Goal: Task Accomplishment & Management: Manage account settings

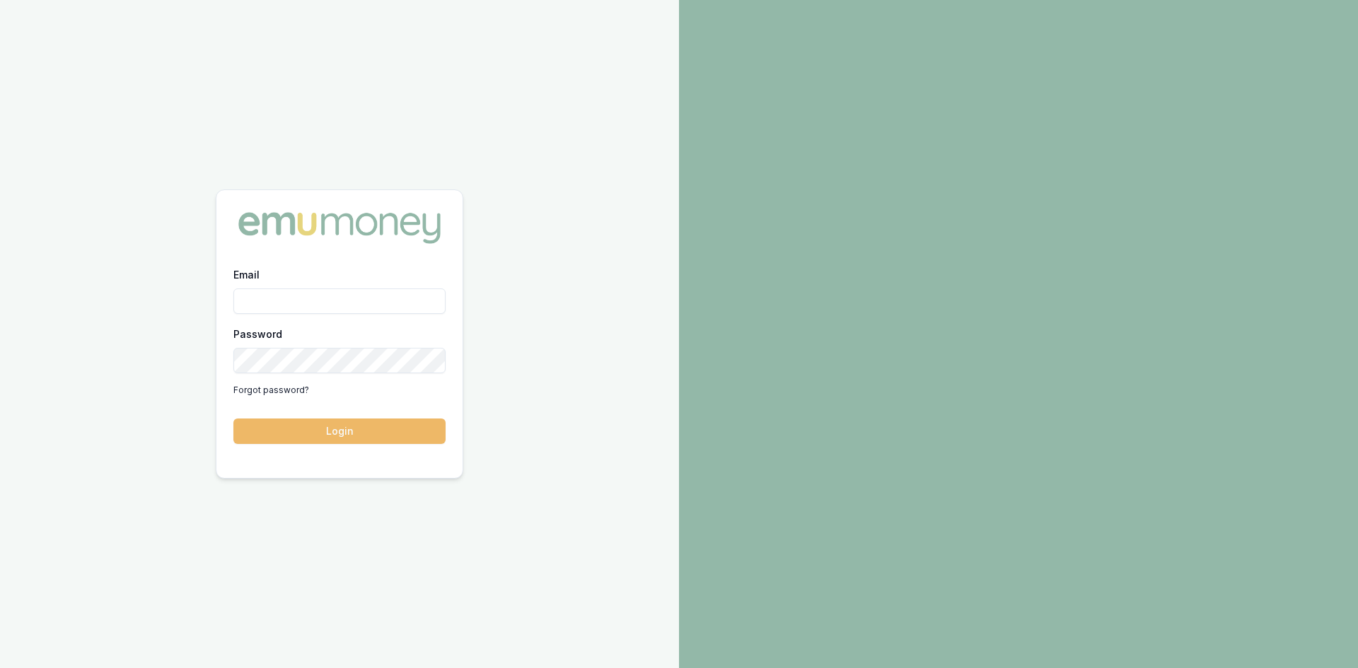
type input "steven.nguyen@emumoney.com.au"
click at [338, 437] on button "Login" at bounding box center [339, 431] width 212 height 25
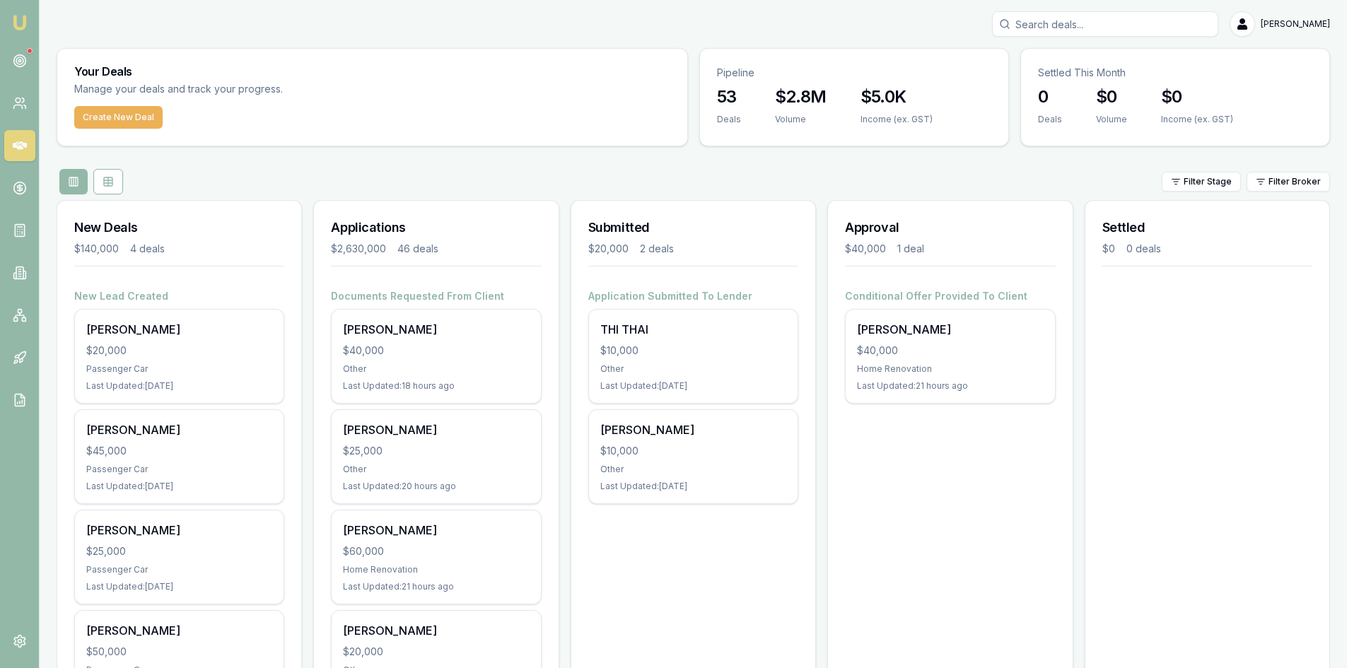
scroll to position [71, 0]
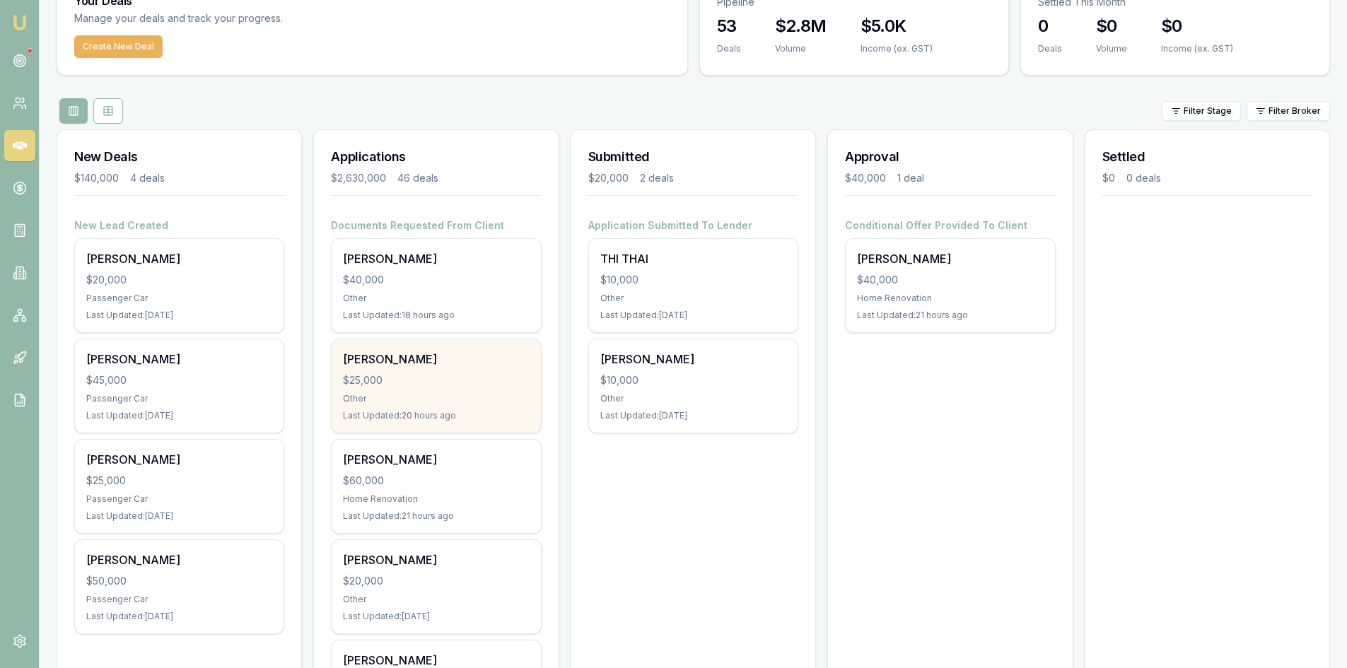
click at [361, 410] on div "Last Updated: 20 hours ago" at bounding box center [436, 415] width 186 height 11
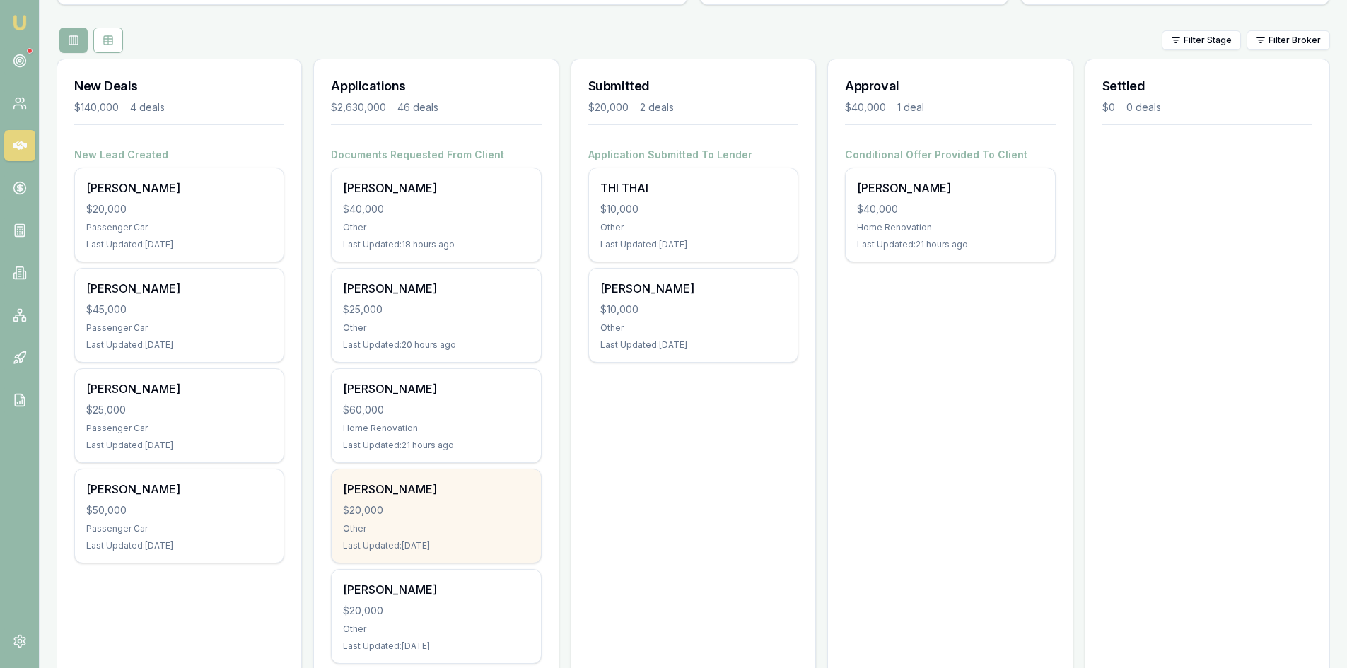
scroll to position [212, 0]
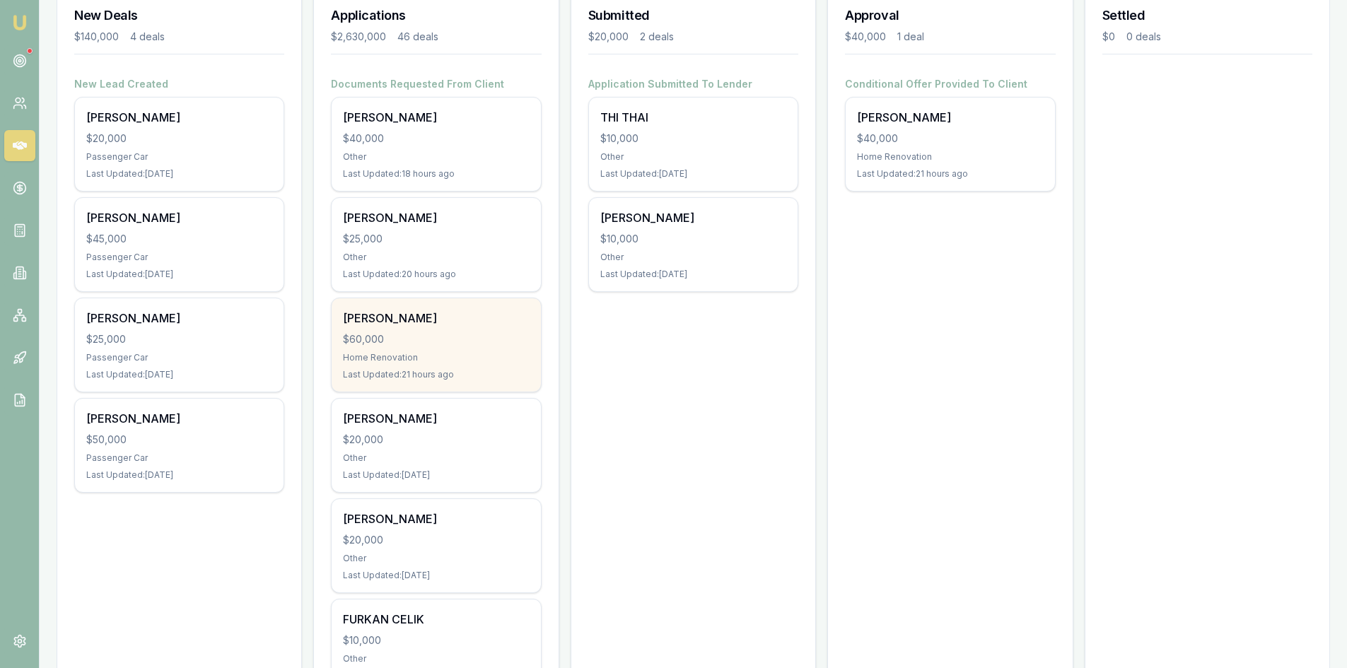
click at [436, 373] on div "Last Updated: 21 hours ago" at bounding box center [436, 374] width 186 height 11
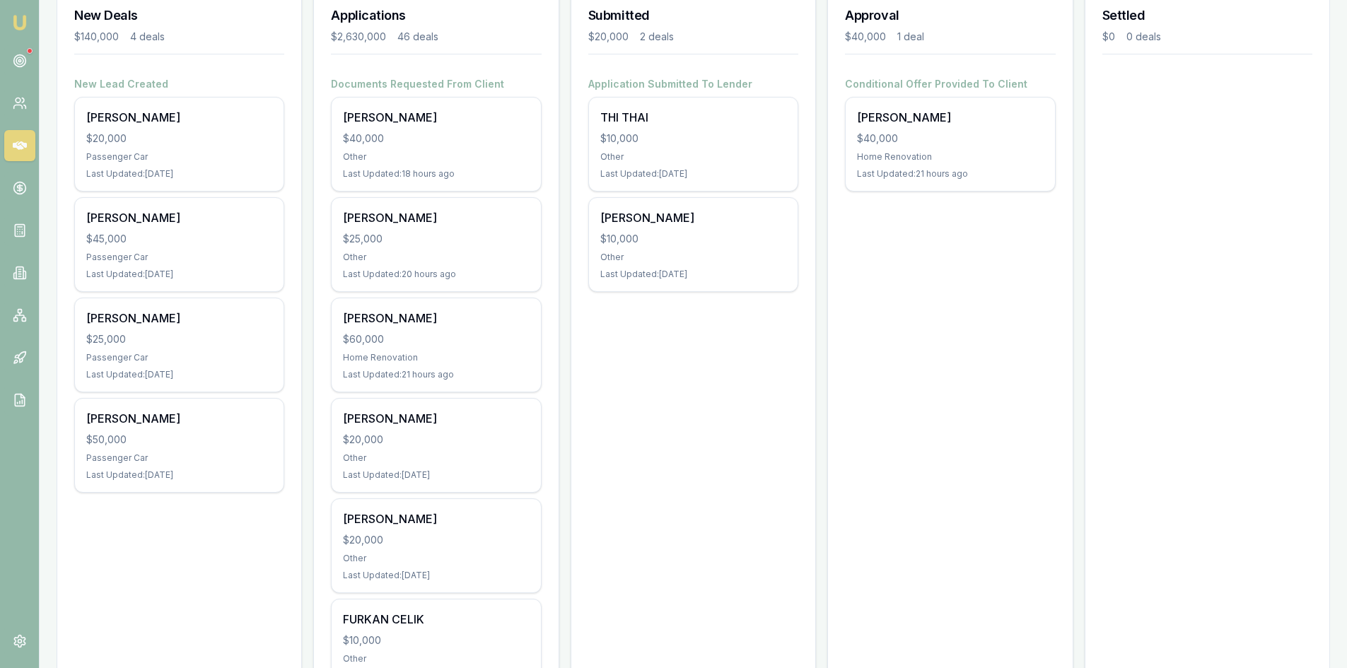
scroll to position [0, 0]
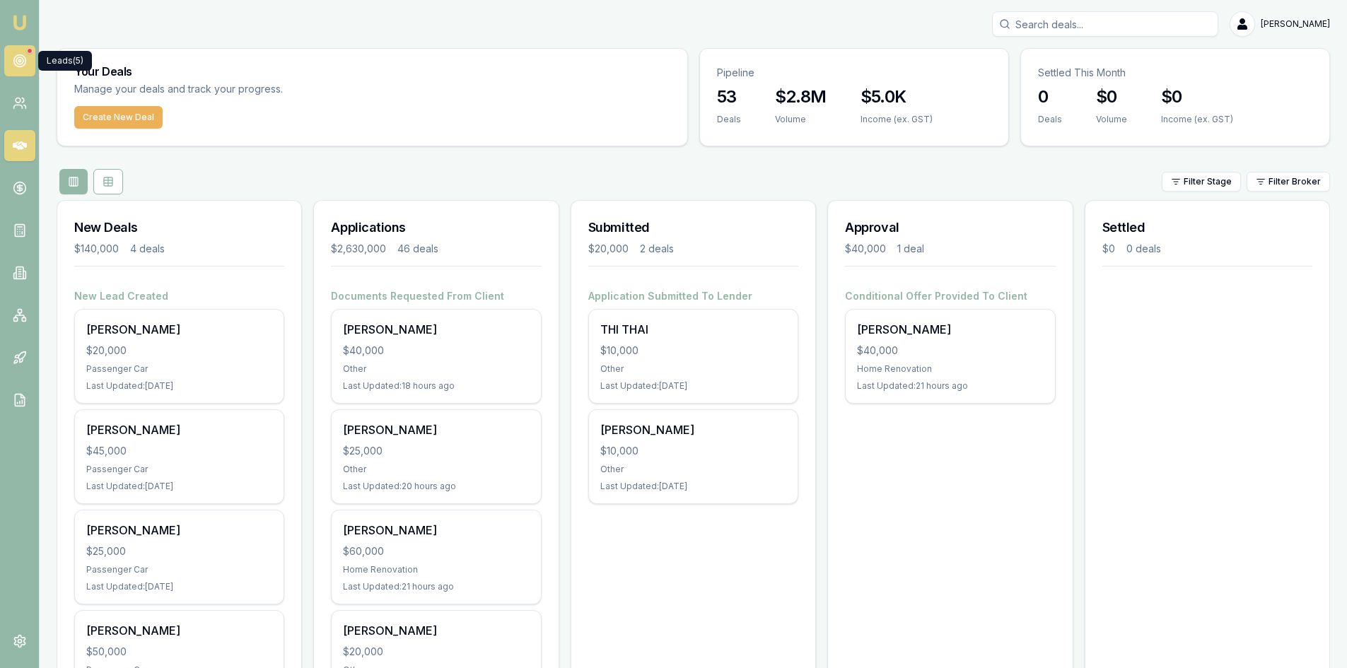
click at [23, 65] on circle at bounding box center [19, 61] width 12 height 12
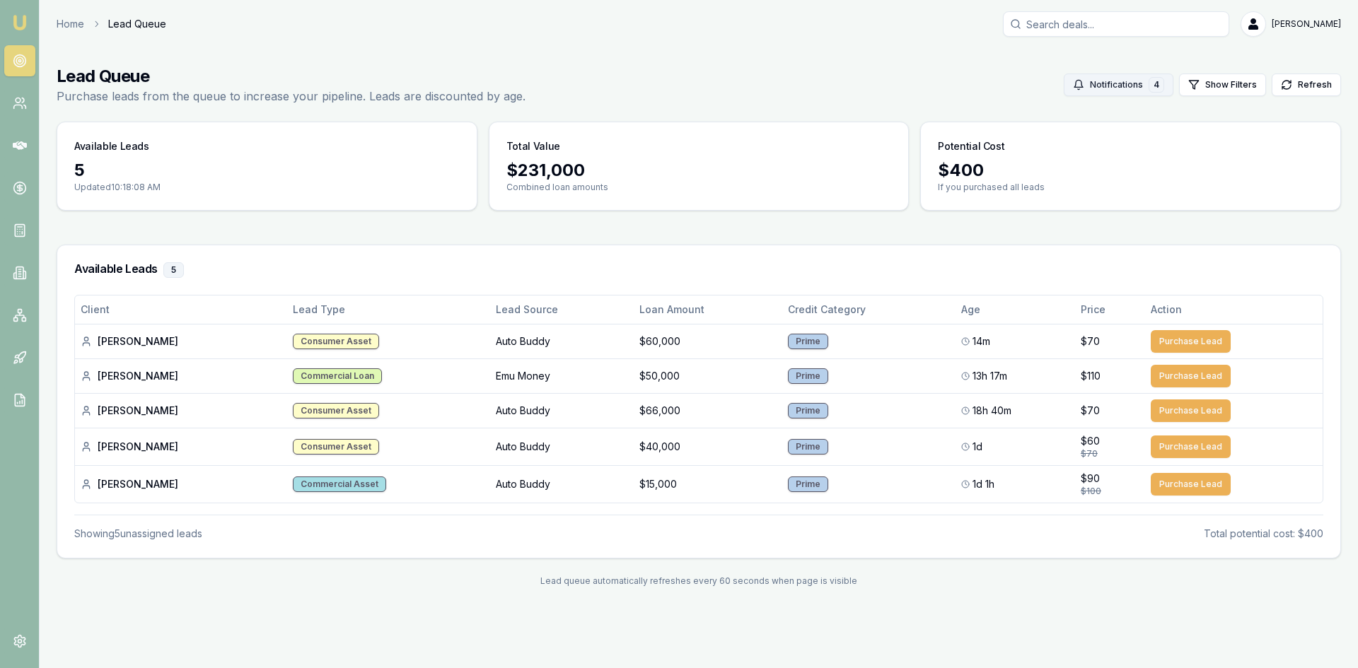
click at [1108, 86] on button "Notifications 4" at bounding box center [1119, 85] width 110 height 23
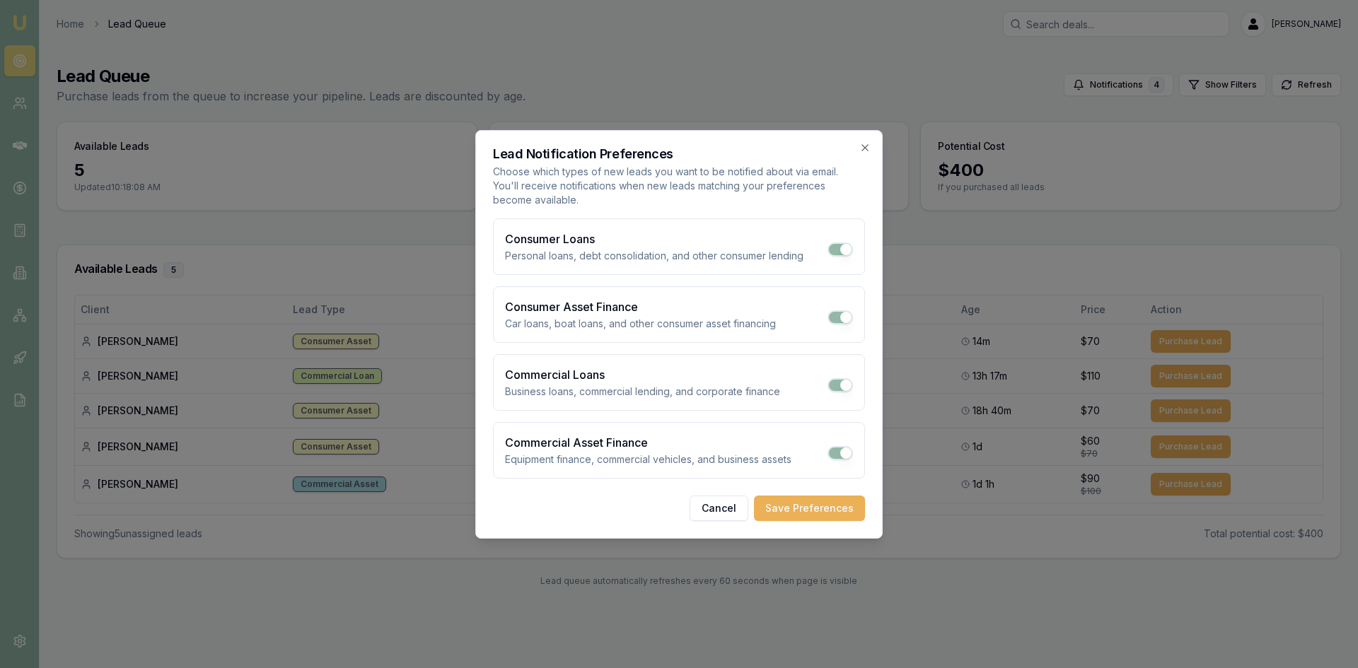
click at [838, 250] on button "Consumer Loans" at bounding box center [839, 250] width 25 height 14
checkbox input "false"
click at [838, 315] on button "Consumer Asset Finance" at bounding box center [839, 317] width 25 height 14
checkbox input "false"
click at [838, 389] on button "Commercial Loans" at bounding box center [839, 385] width 25 height 14
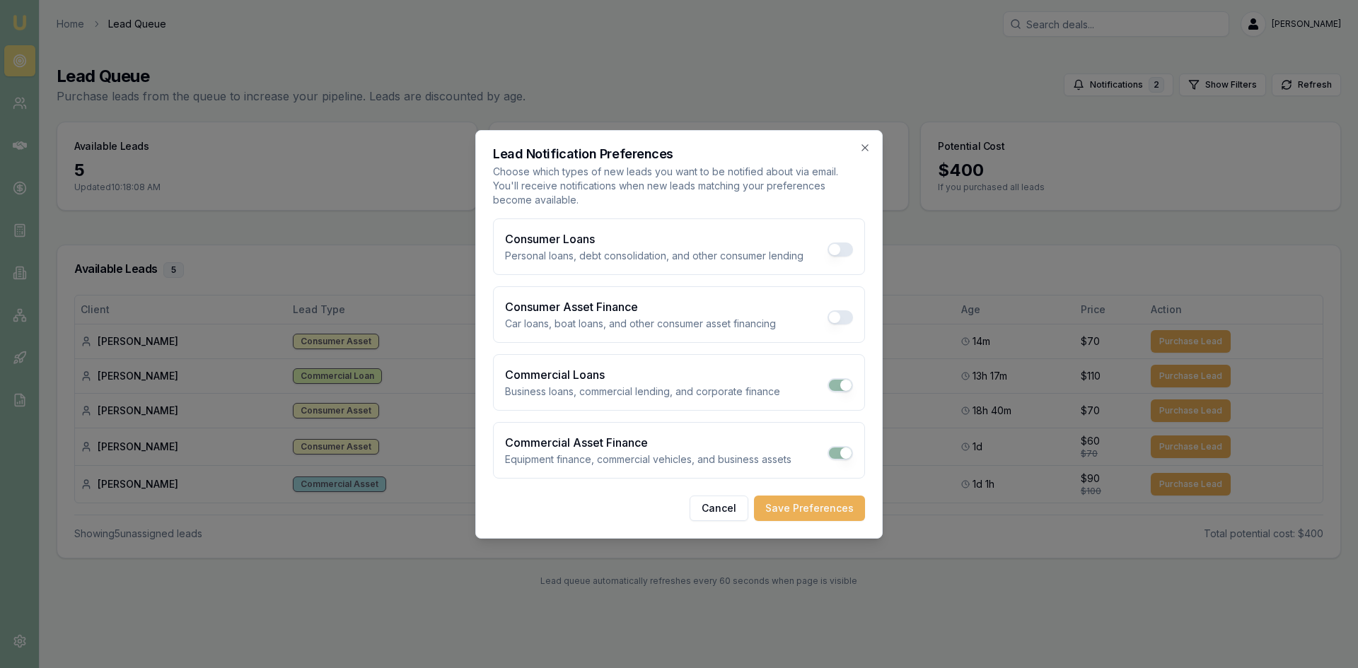
checkbox input "false"
click at [840, 452] on button "Commercial Asset Finance" at bounding box center [839, 453] width 25 height 14
checkbox input "false"
click at [789, 516] on button "Save Preferences" at bounding box center [809, 508] width 111 height 25
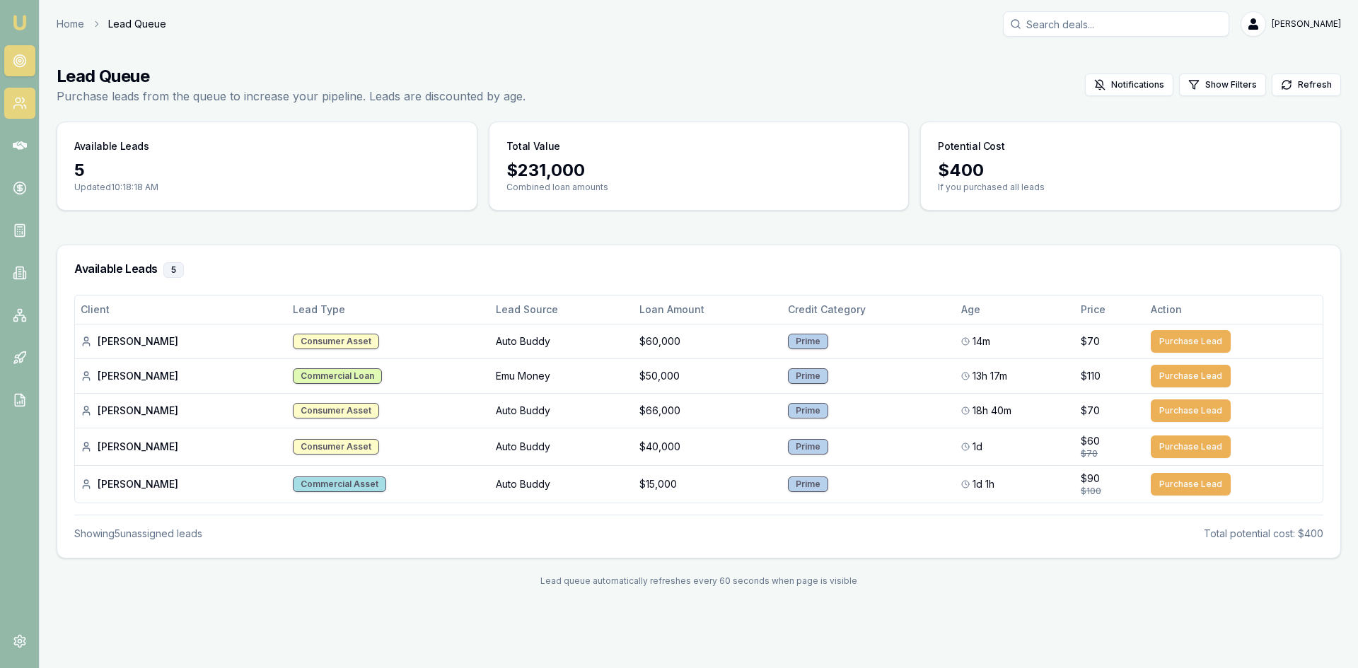
drag, startPoint x: 20, startPoint y: 100, endPoint x: 35, endPoint y: 99, distance: 14.9
click at [20, 100] on circle at bounding box center [18, 100] width 5 height 5
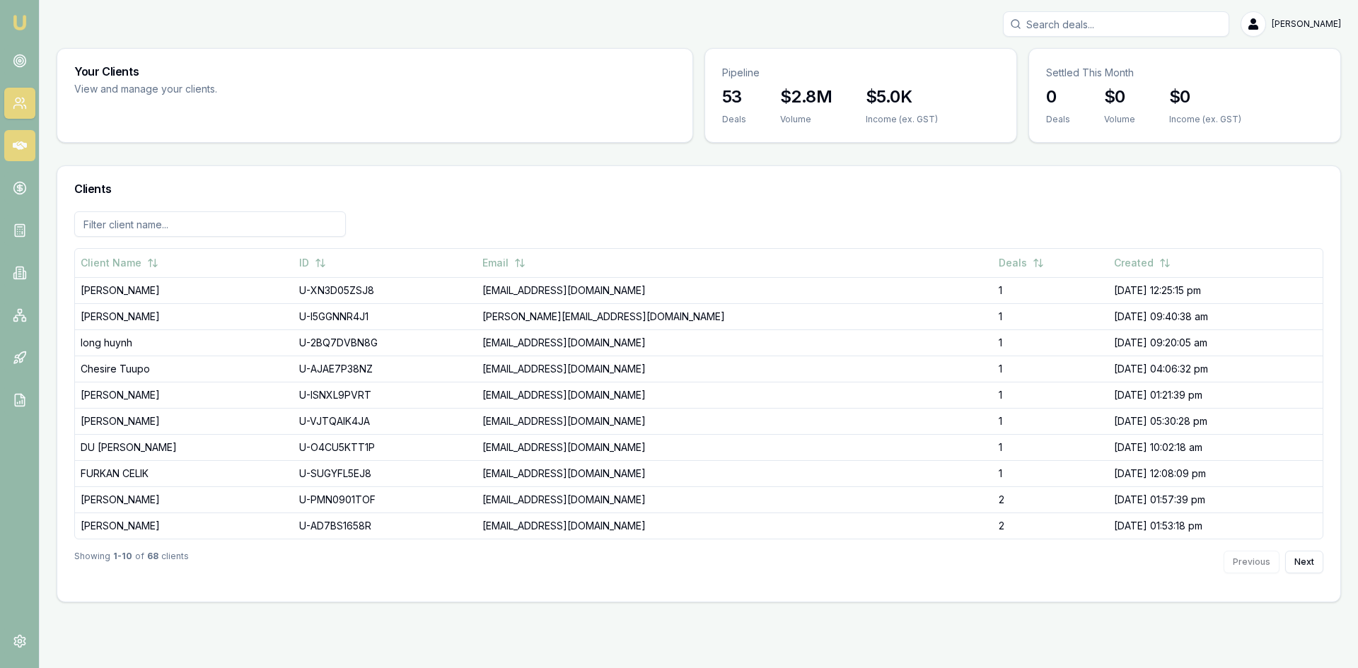
click at [23, 148] on icon at bounding box center [20, 146] width 14 height 14
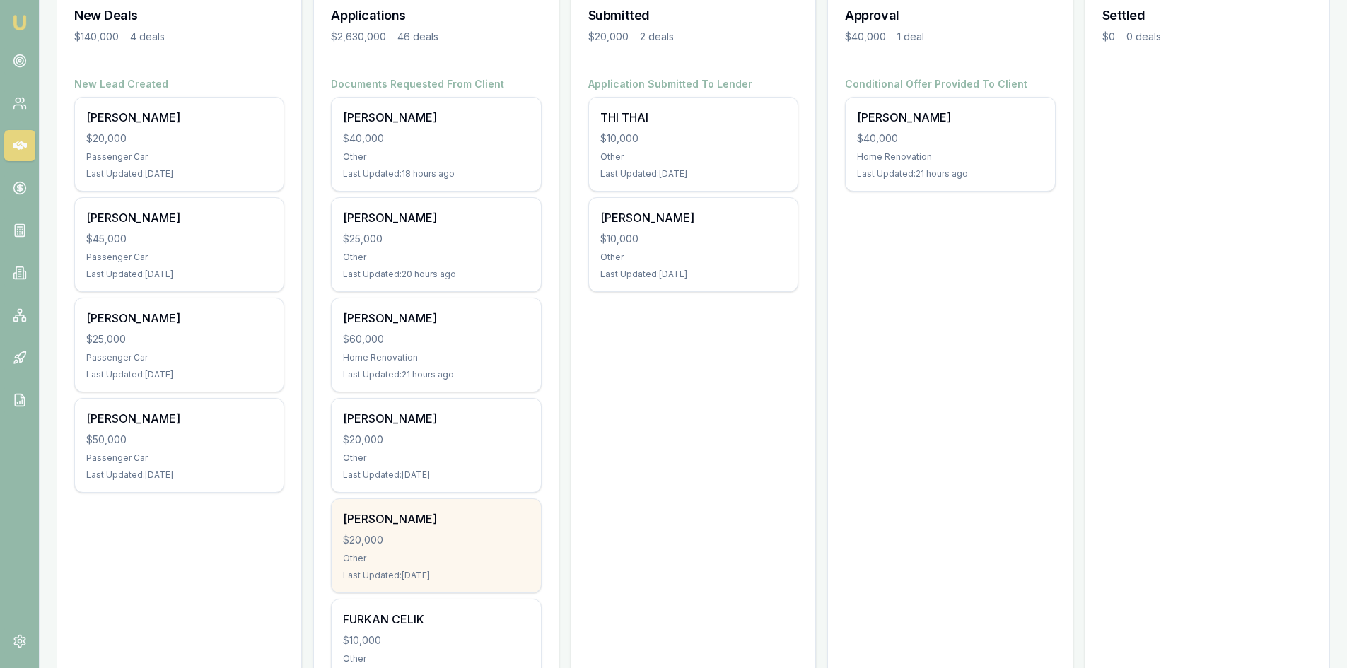
scroll to position [354, 0]
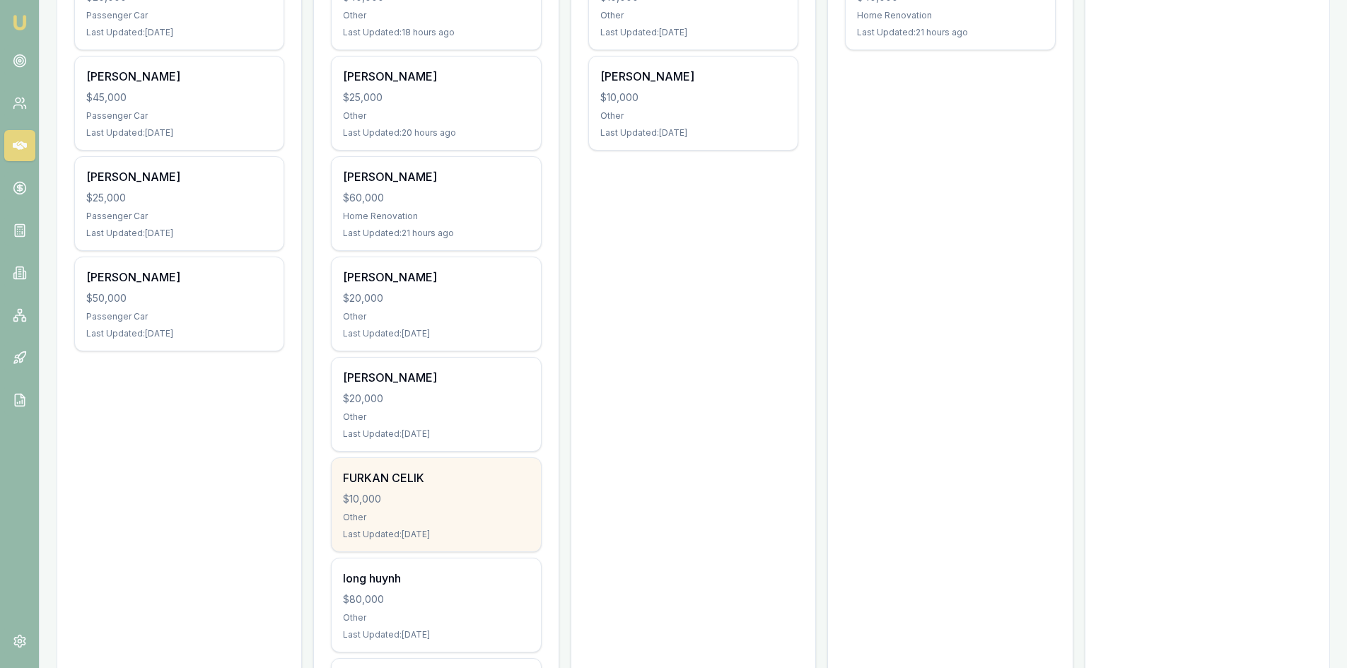
click at [426, 495] on div "$10,000" at bounding box center [436, 499] width 186 height 14
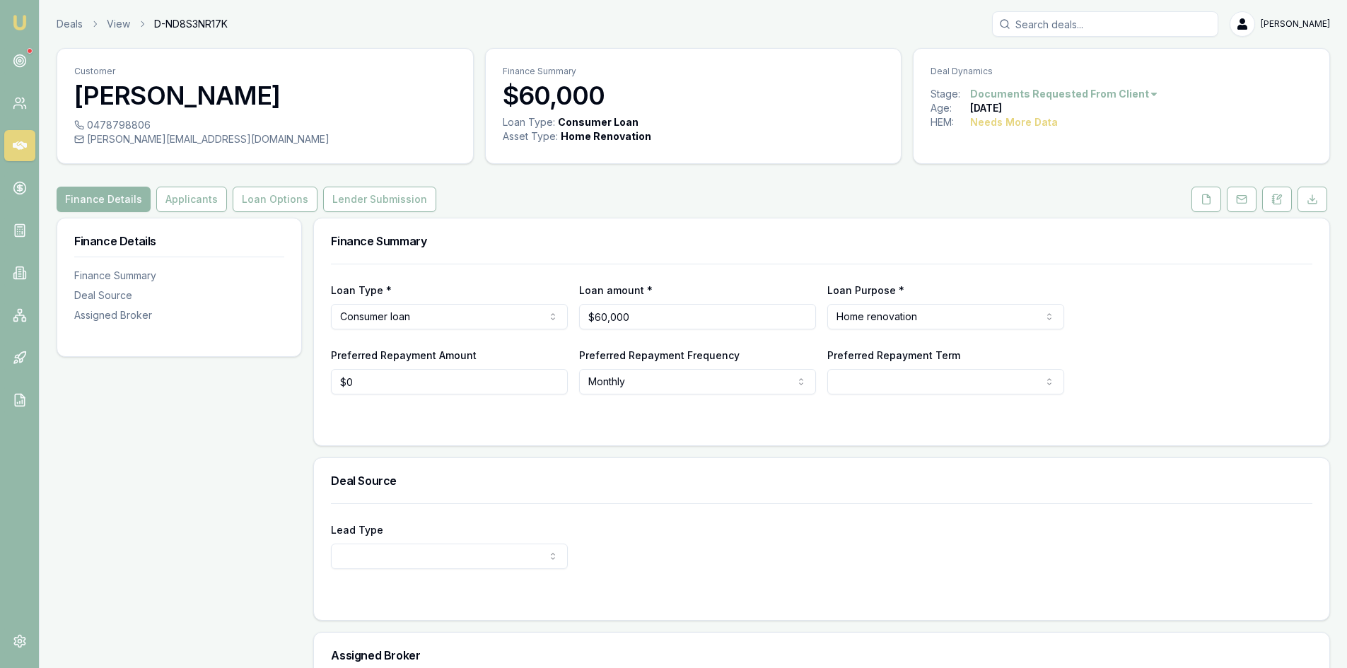
drag, startPoint x: 1209, startPoint y: 205, endPoint x: 1185, endPoint y: 207, distance: 24.1
click at [1209, 205] on button at bounding box center [1207, 199] width 30 height 25
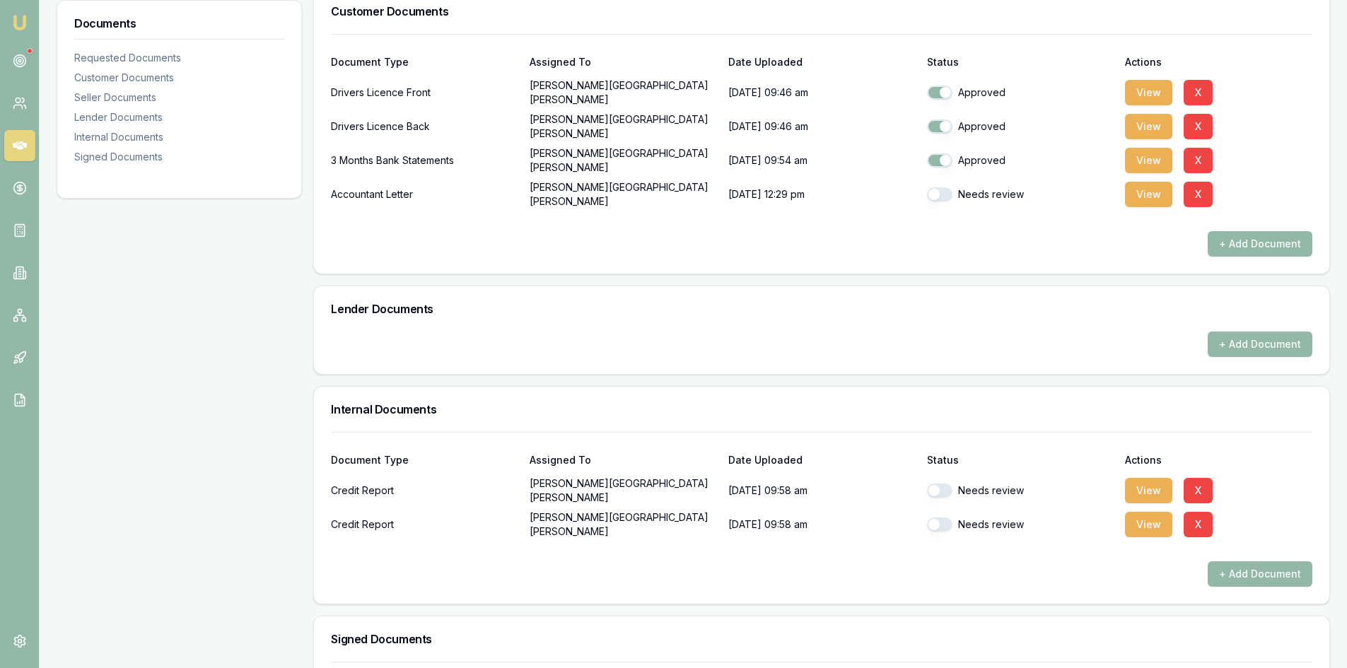
scroll to position [424, 0]
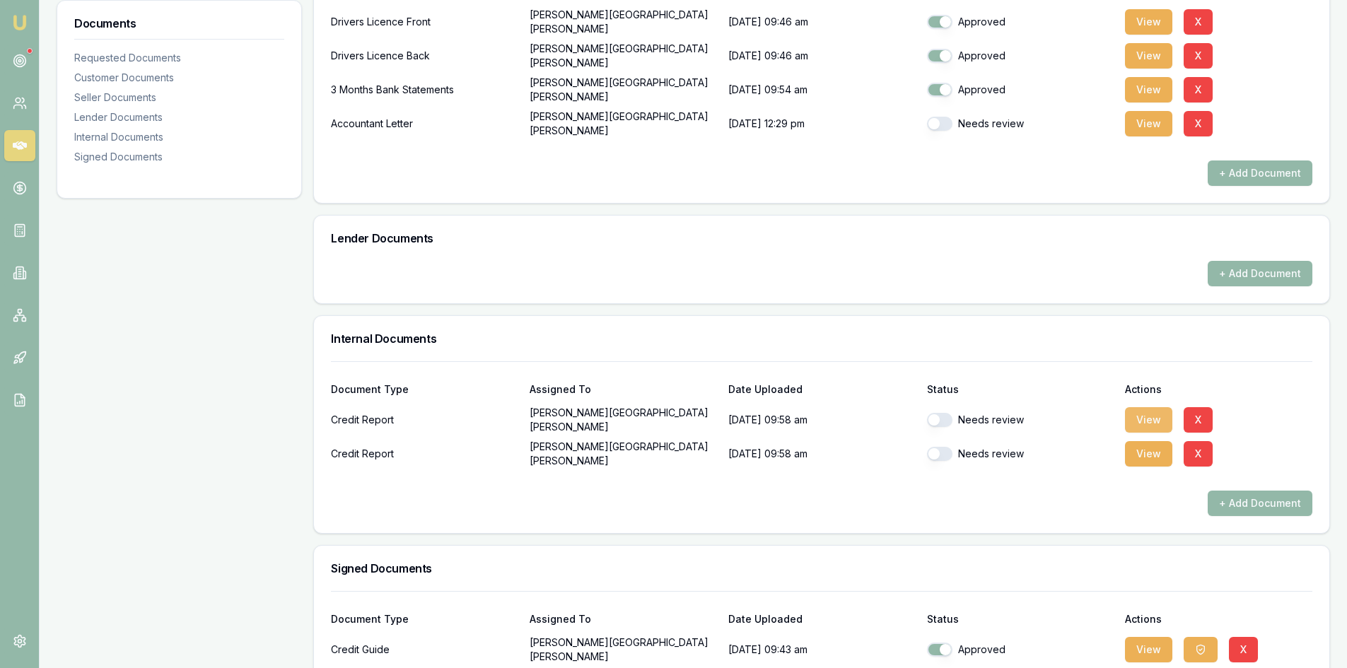
click at [1143, 421] on button "View" at bounding box center [1148, 419] width 47 height 25
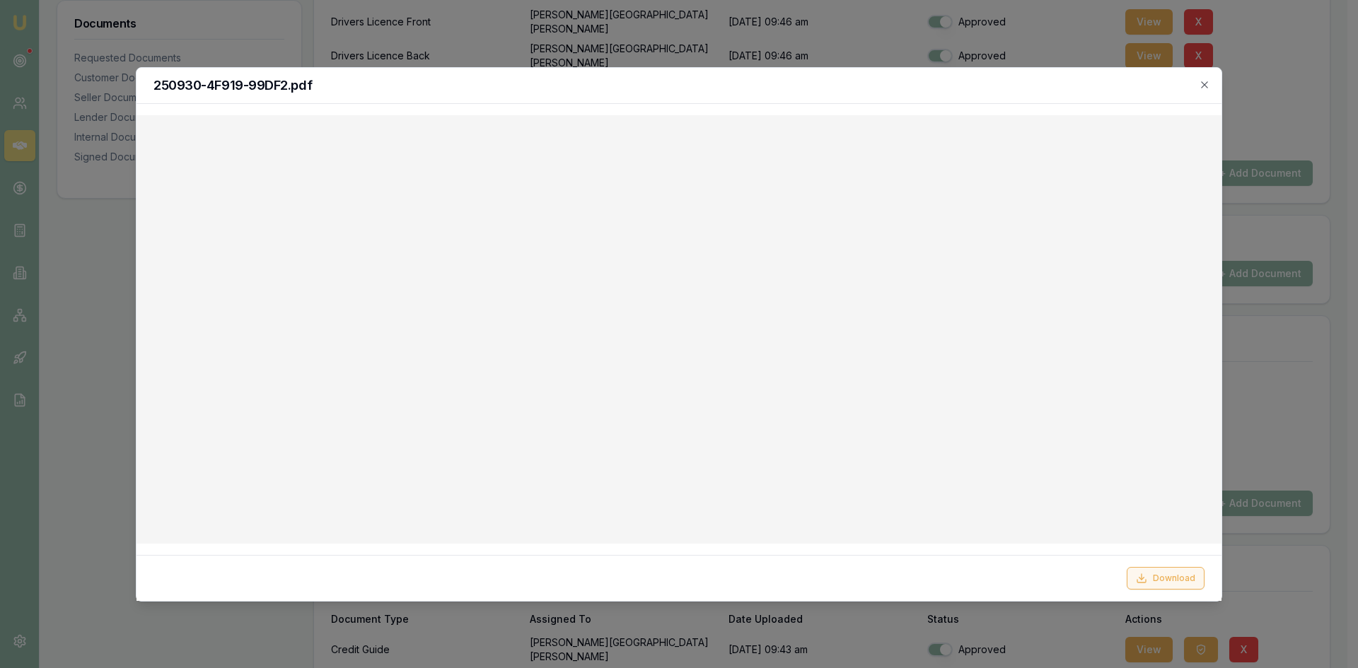
click at [1175, 583] on button "Download" at bounding box center [1166, 578] width 78 height 23
click at [1198, 84] on h2 "250930-4F919-99DF2.pdf" at bounding box center [678, 85] width 1051 height 13
click at [1204, 89] on icon "button" at bounding box center [1204, 84] width 11 height 11
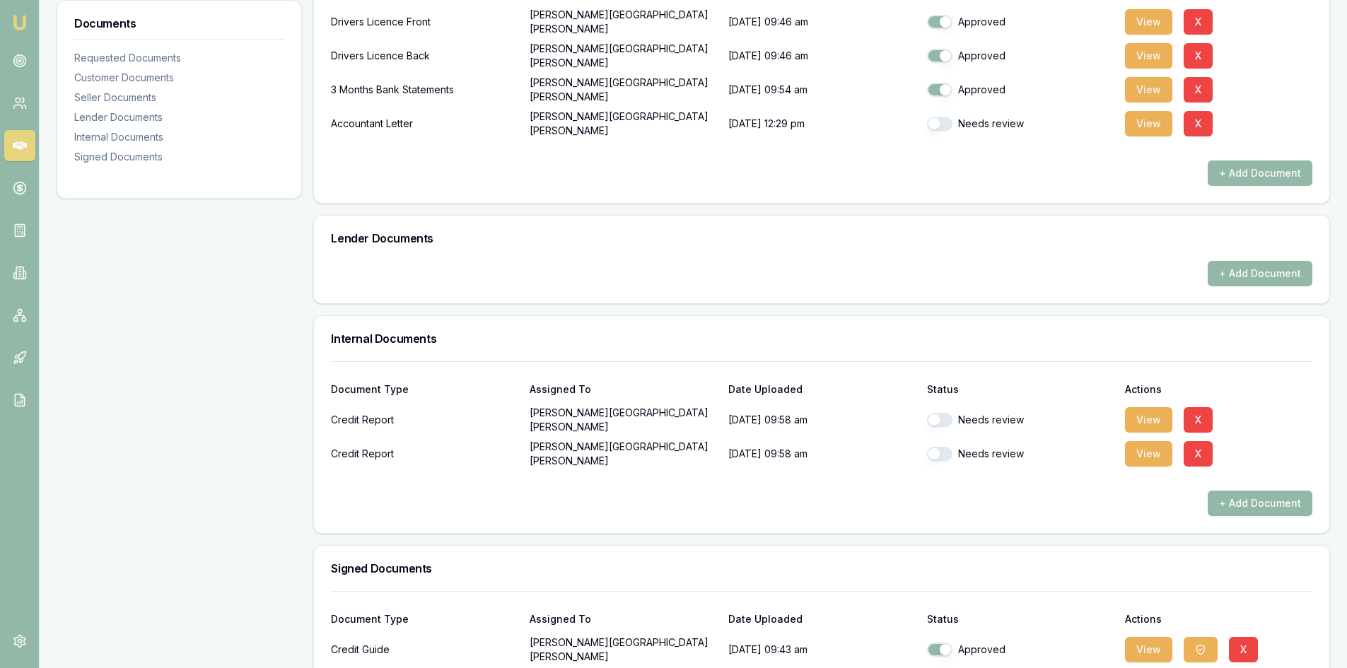
scroll to position [565, 0]
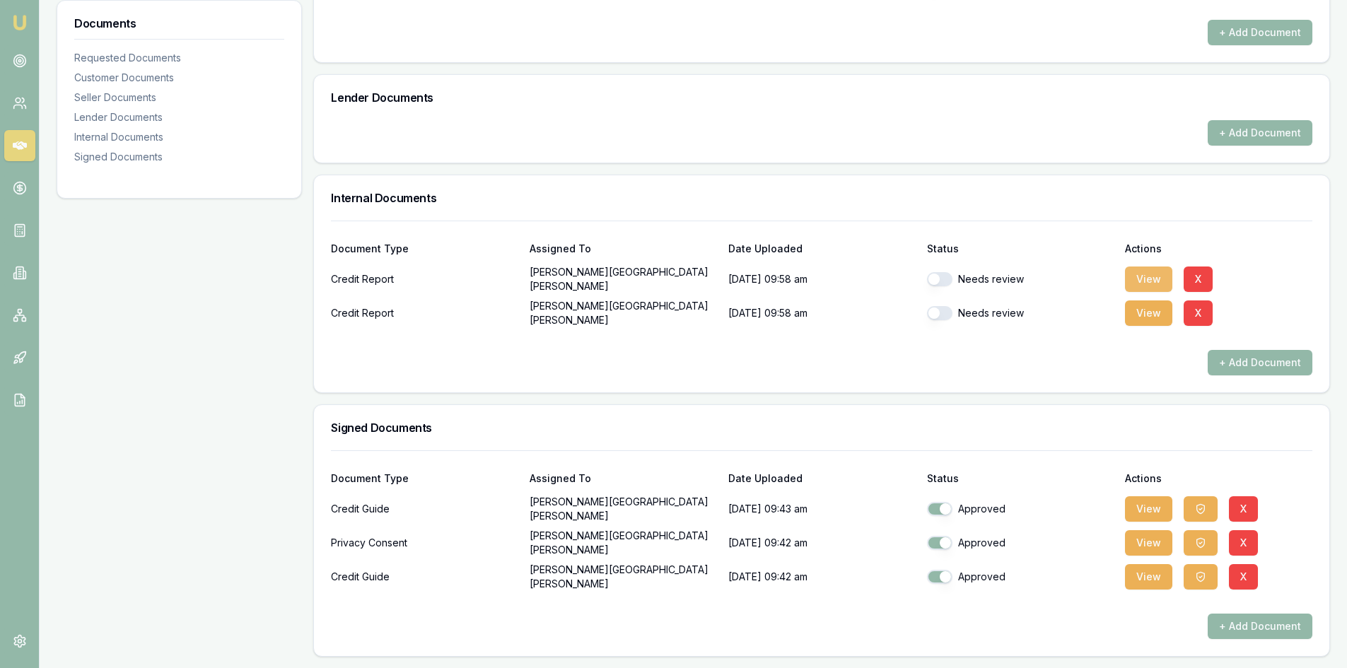
click at [1135, 276] on button "View" at bounding box center [1148, 279] width 47 height 25
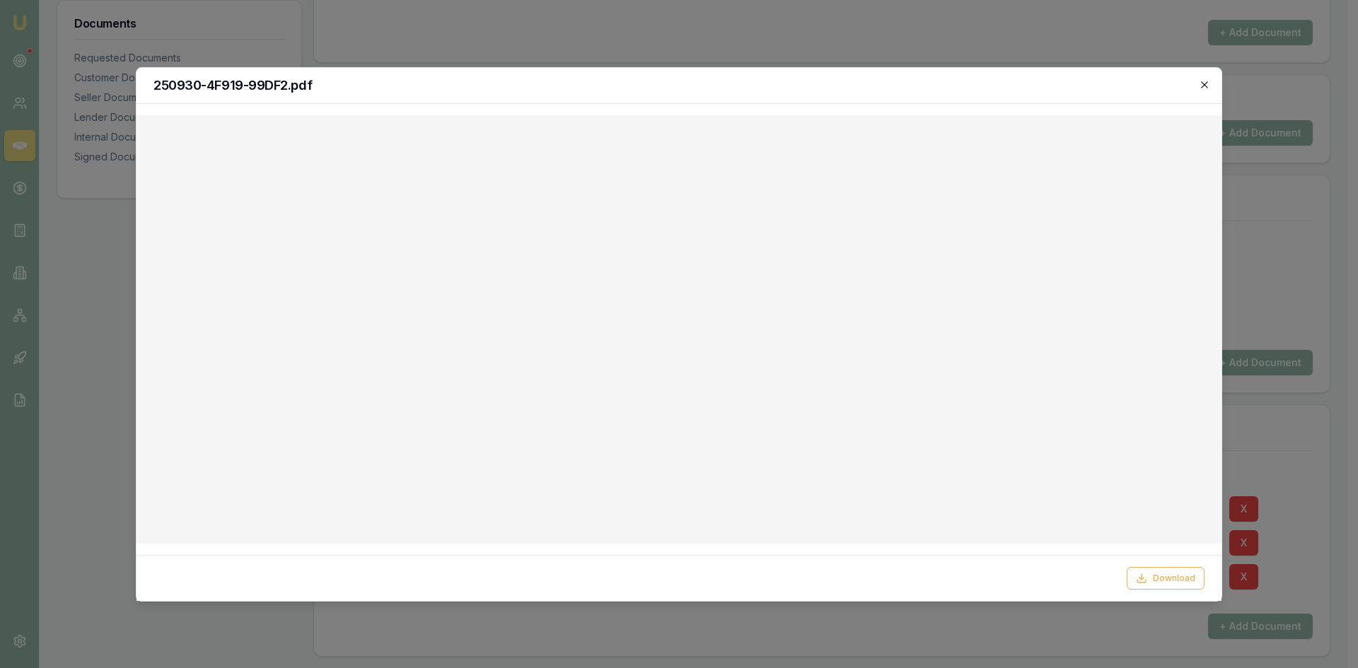
click at [1200, 86] on icon "button" at bounding box center [1204, 84] width 11 height 11
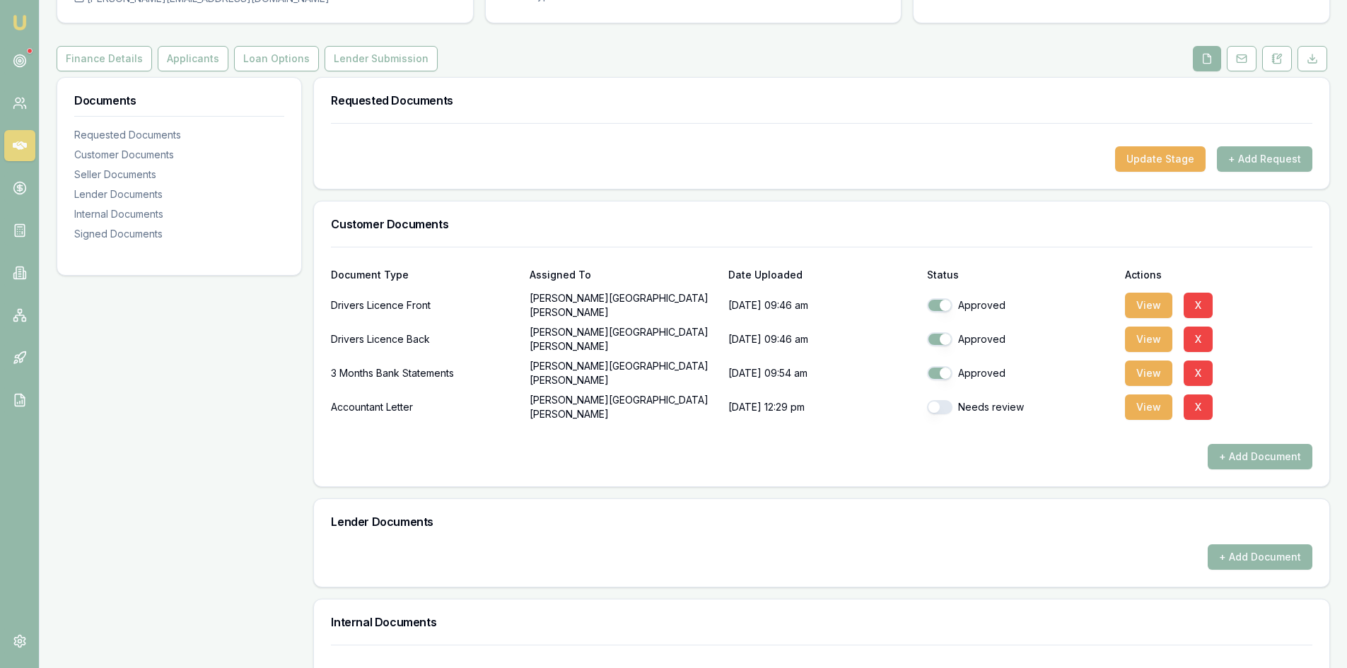
scroll to position [0, 0]
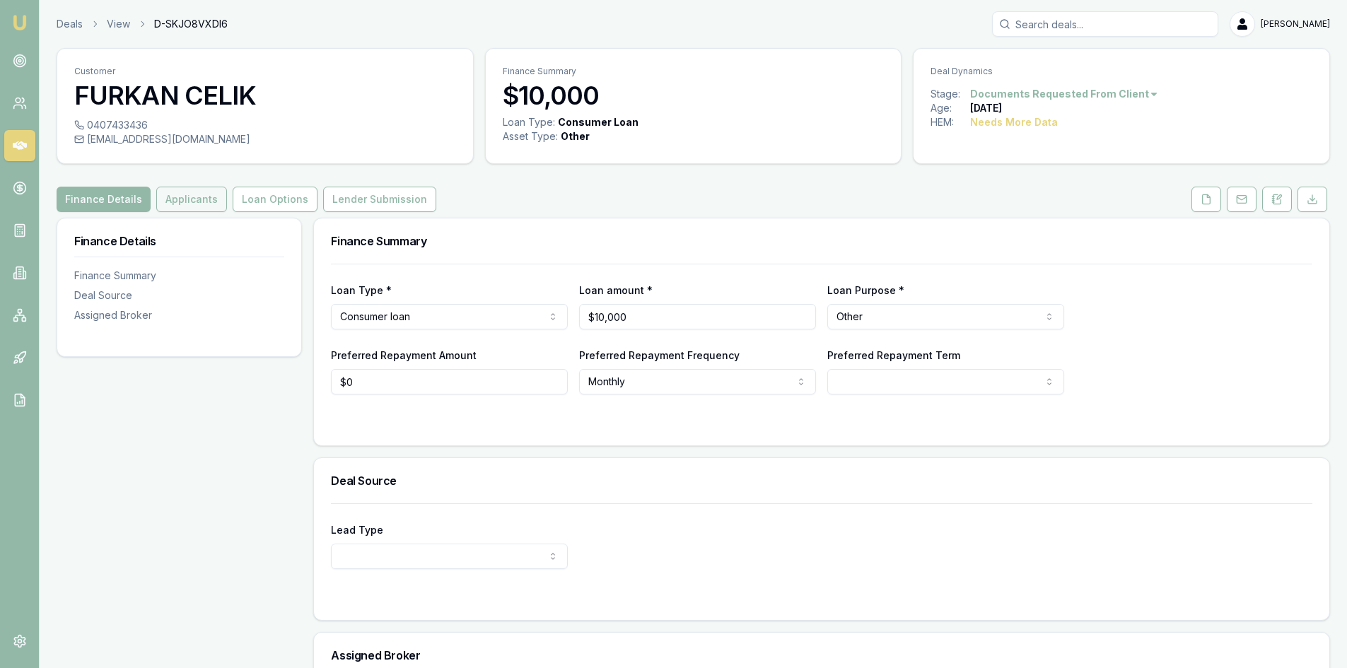
click at [170, 201] on button "Applicants" at bounding box center [191, 199] width 71 height 25
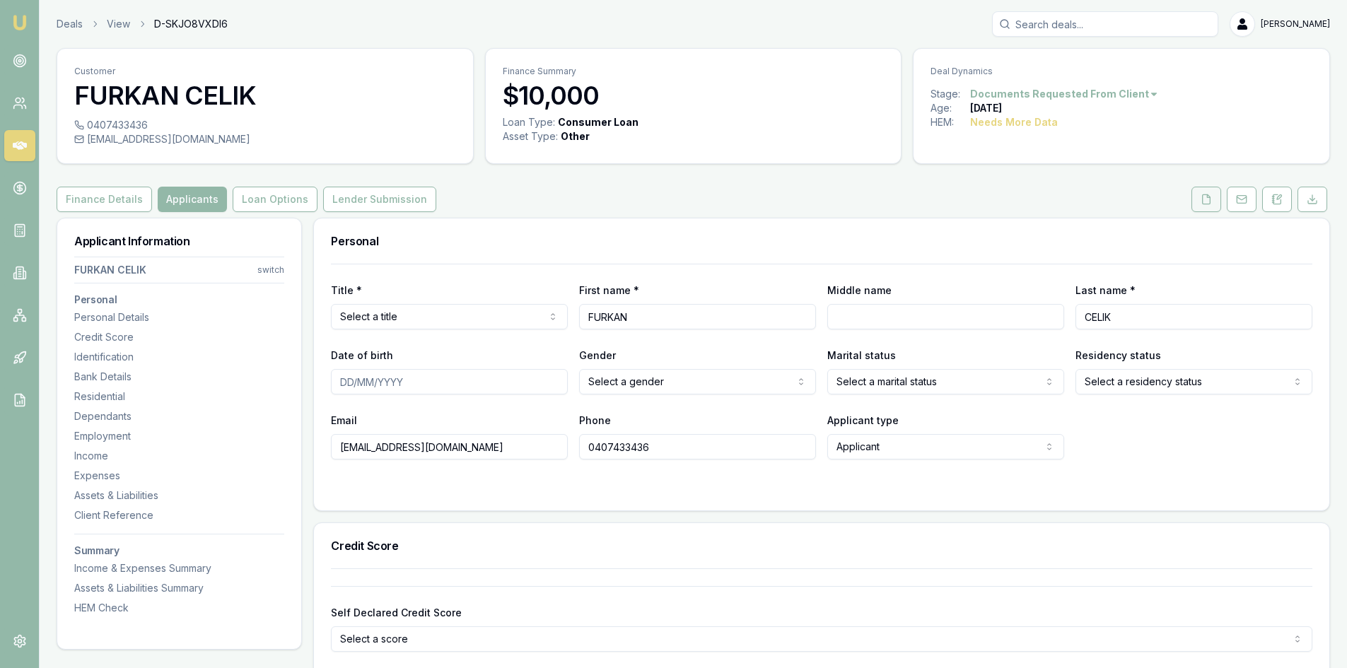
click at [1205, 204] on icon at bounding box center [1207, 198] width 8 height 9
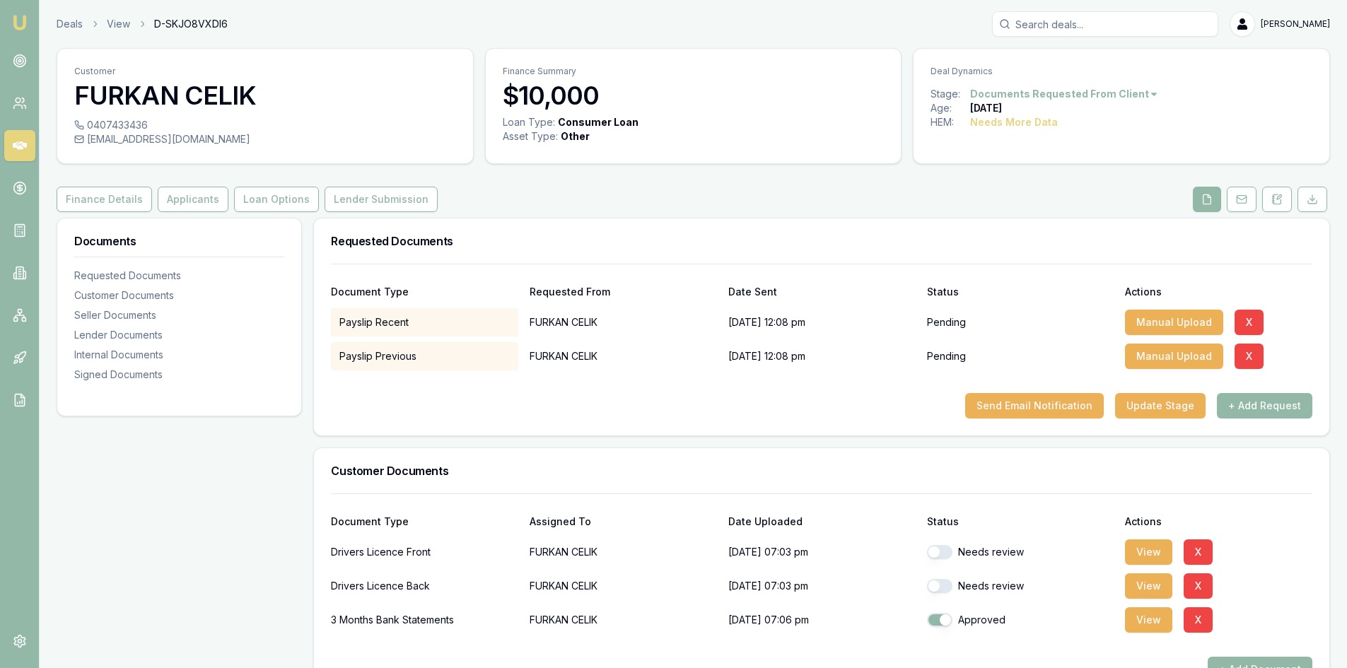
scroll to position [212, 0]
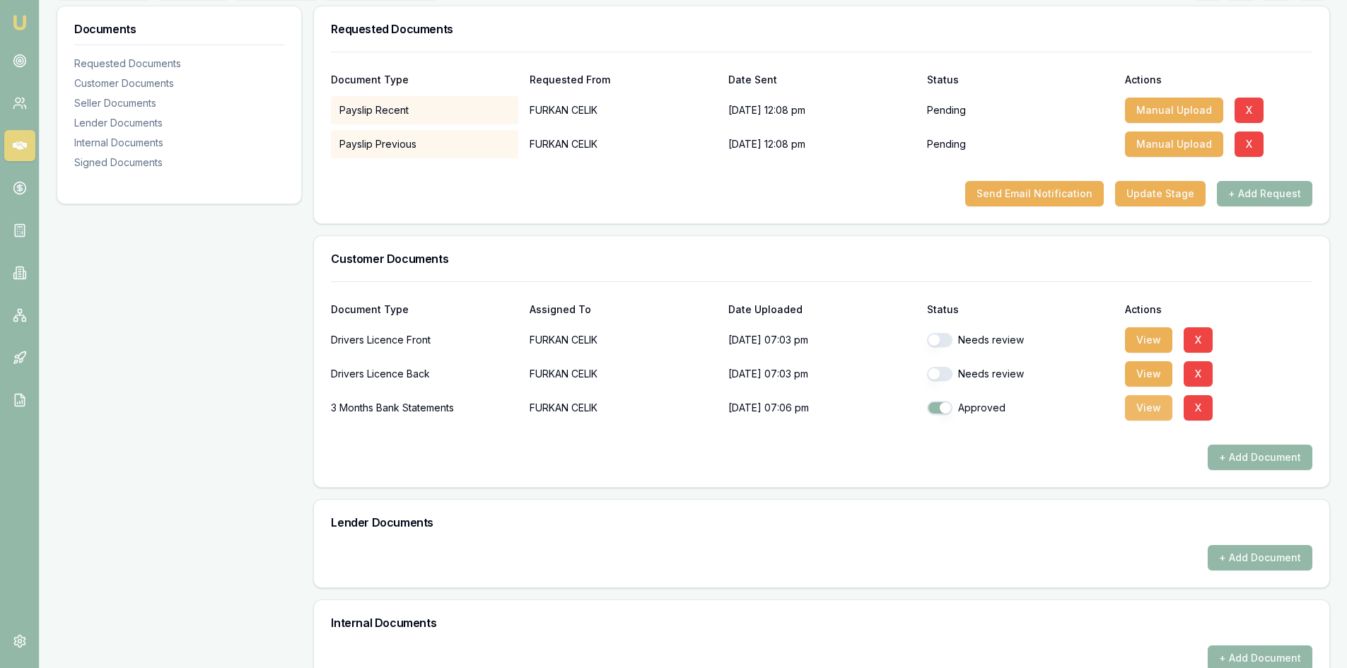
click at [1158, 415] on button "View" at bounding box center [1148, 407] width 47 height 25
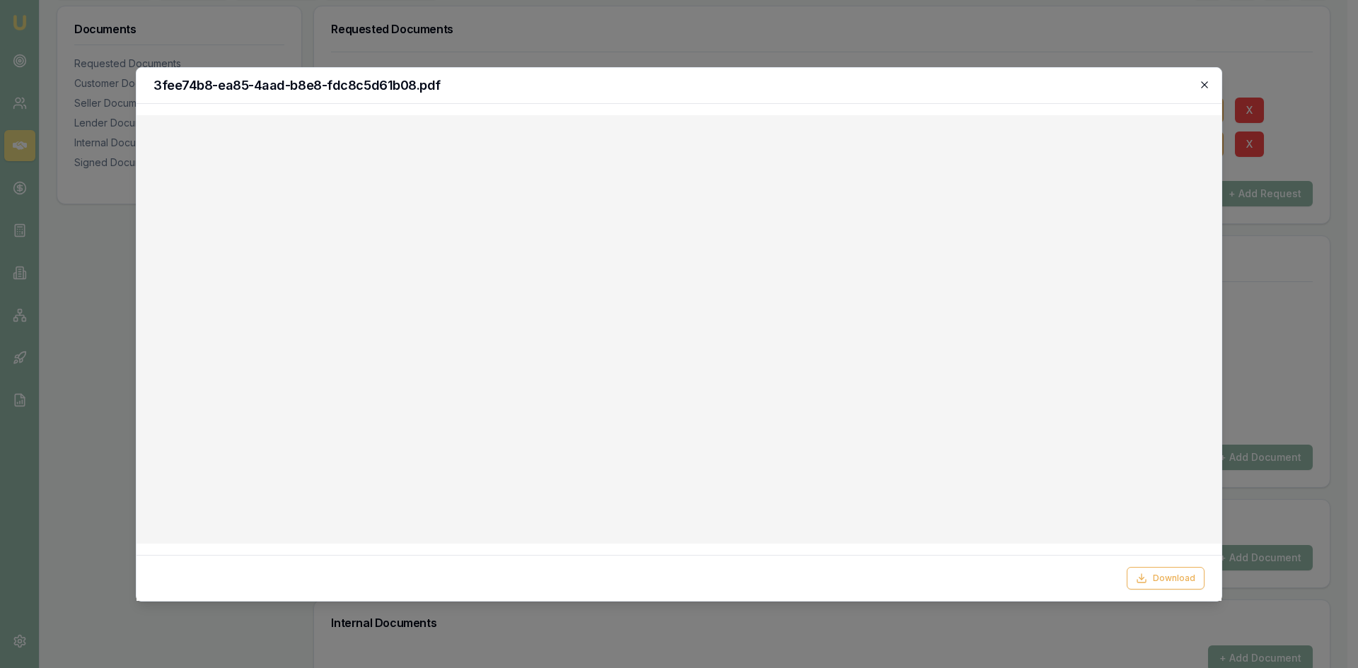
click at [1206, 83] on icon "button" at bounding box center [1204, 84] width 6 height 6
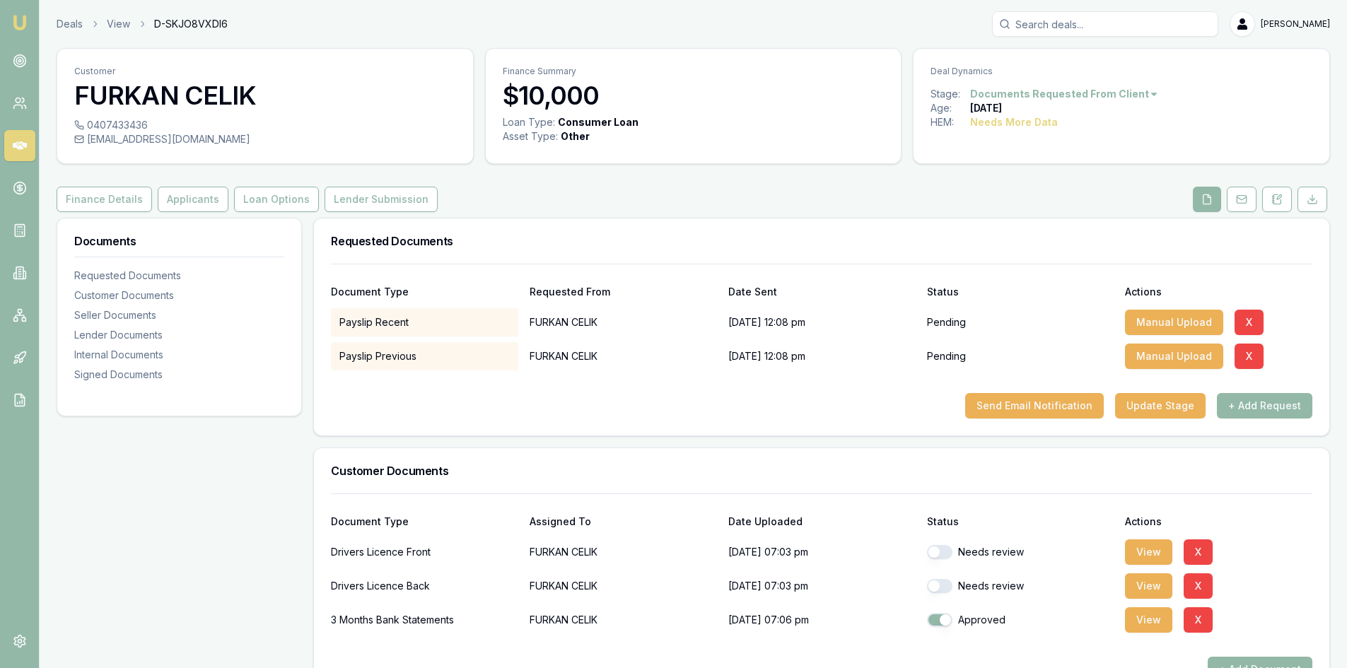
scroll to position [141, 0]
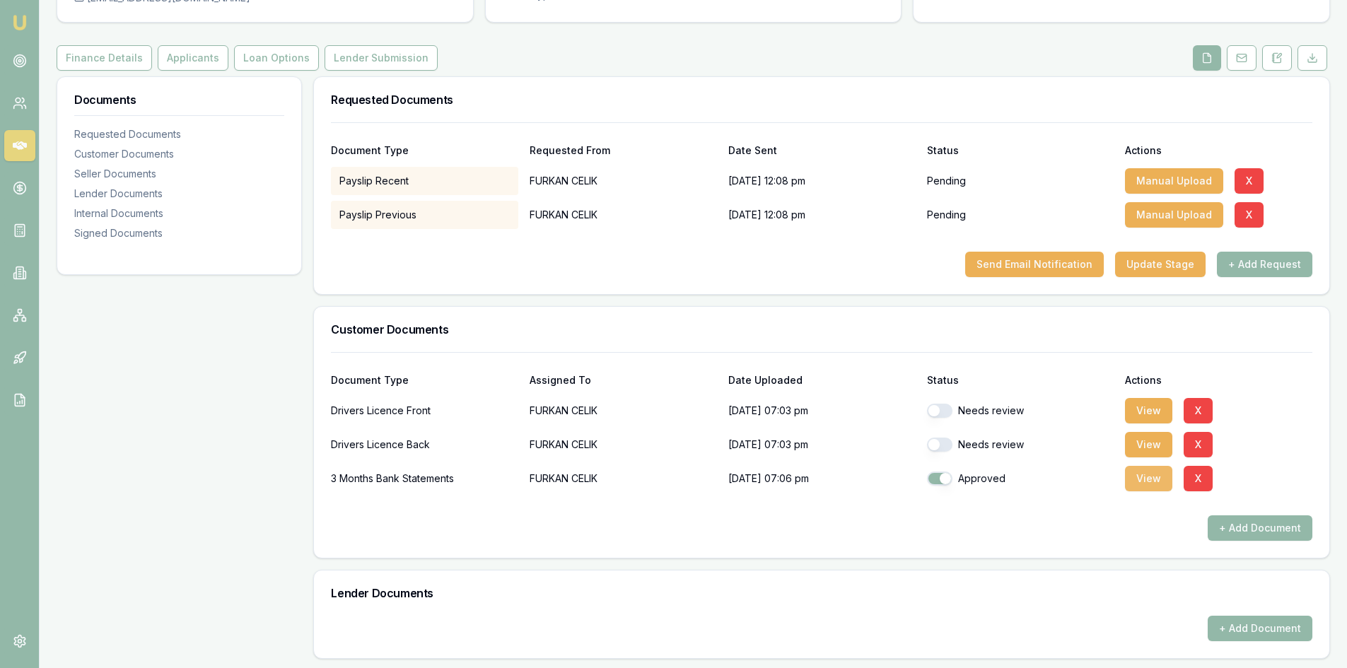
click at [1135, 484] on button "View" at bounding box center [1148, 478] width 47 height 25
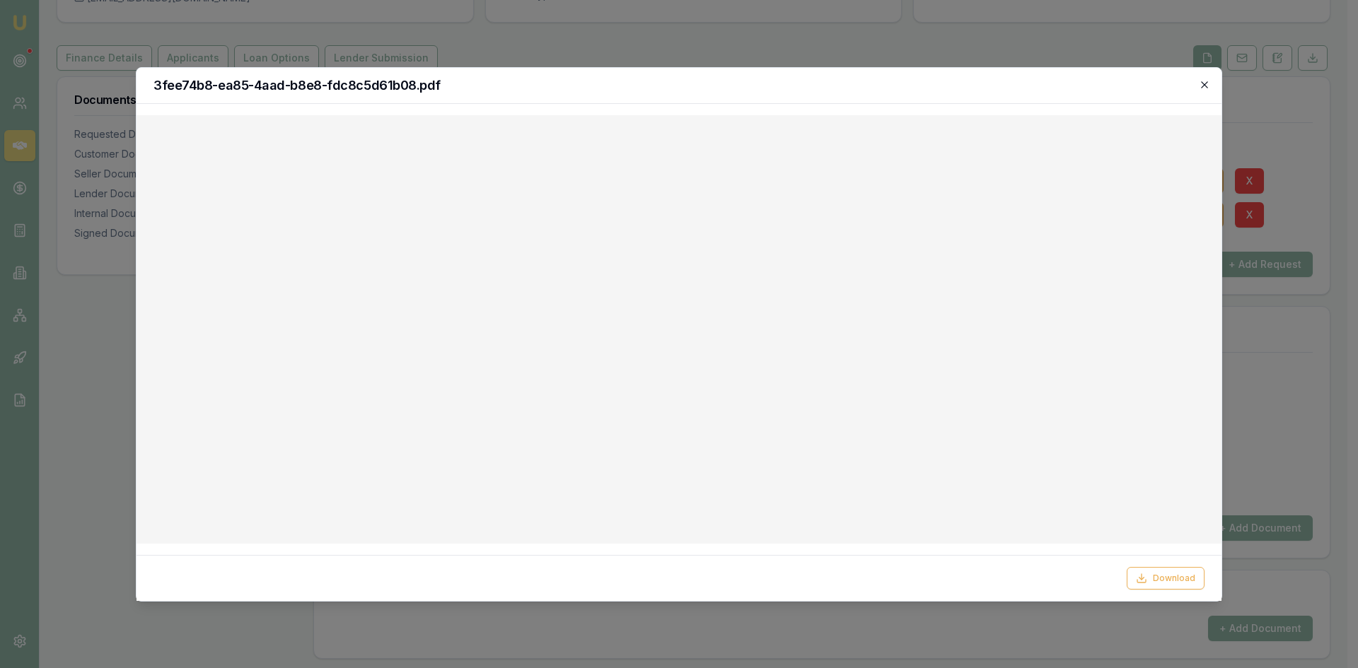
click at [1203, 89] on icon "button" at bounding box center [1204, 84] width 11 height 11
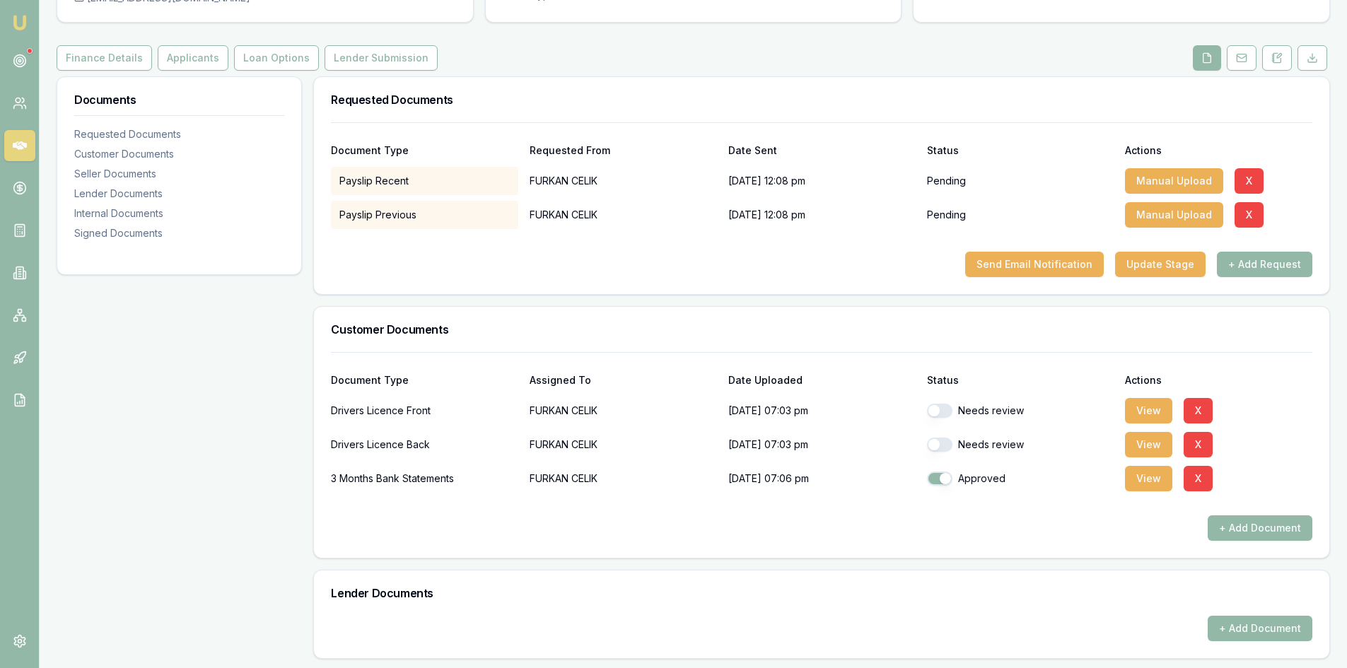
scroll to position [0, 0]
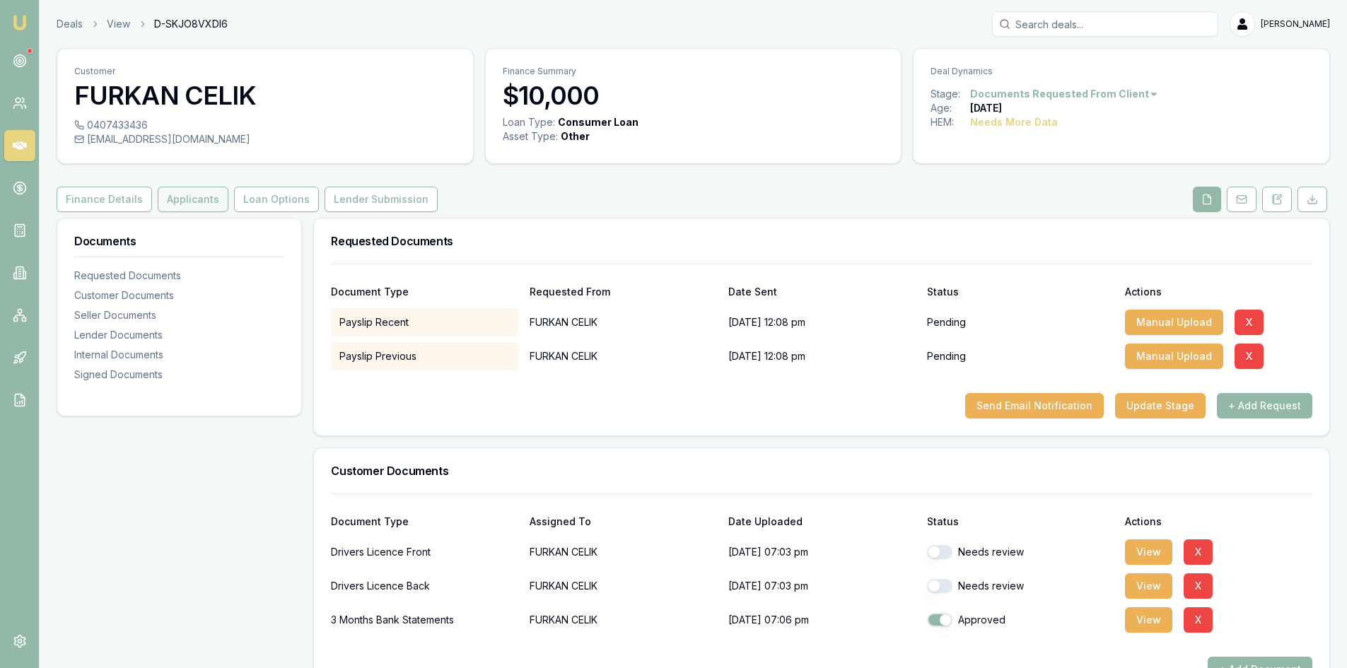
click at [180, 190] on button "Applicants" at bounding box center [193, 199] width 71 height 25
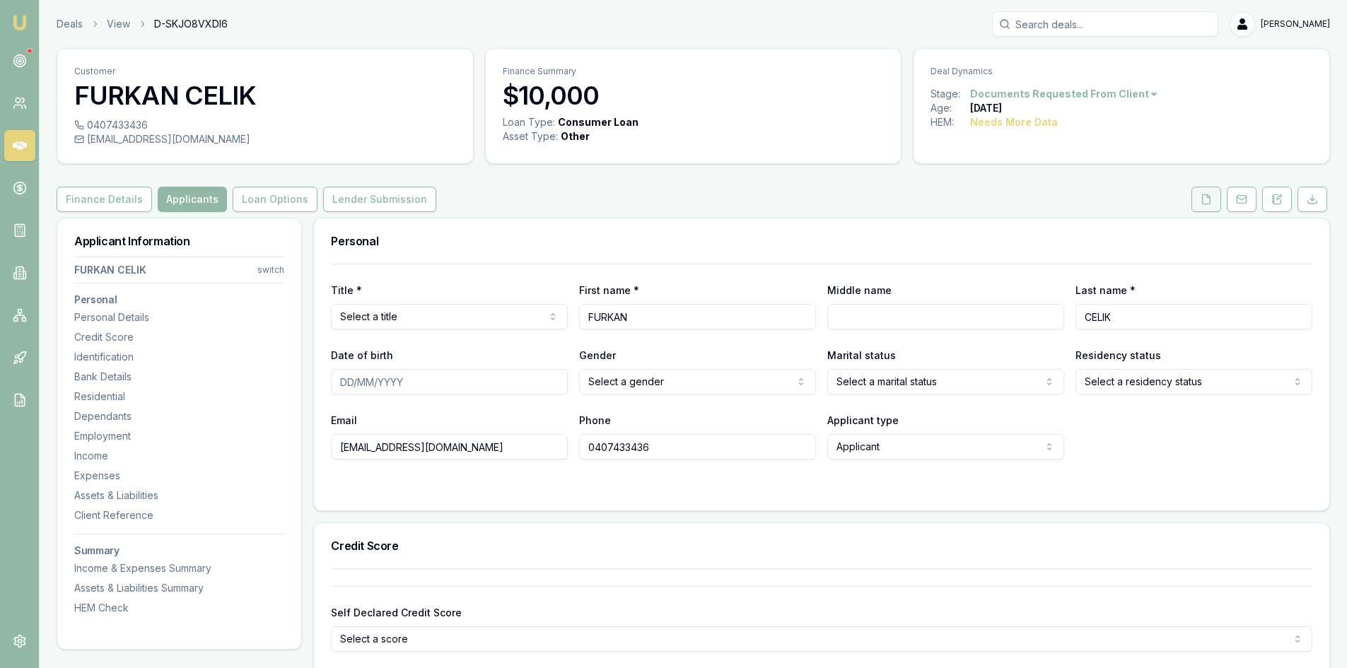
click at [1204, 199] on icon at bounding box center [1206, 199] width 11 height 11
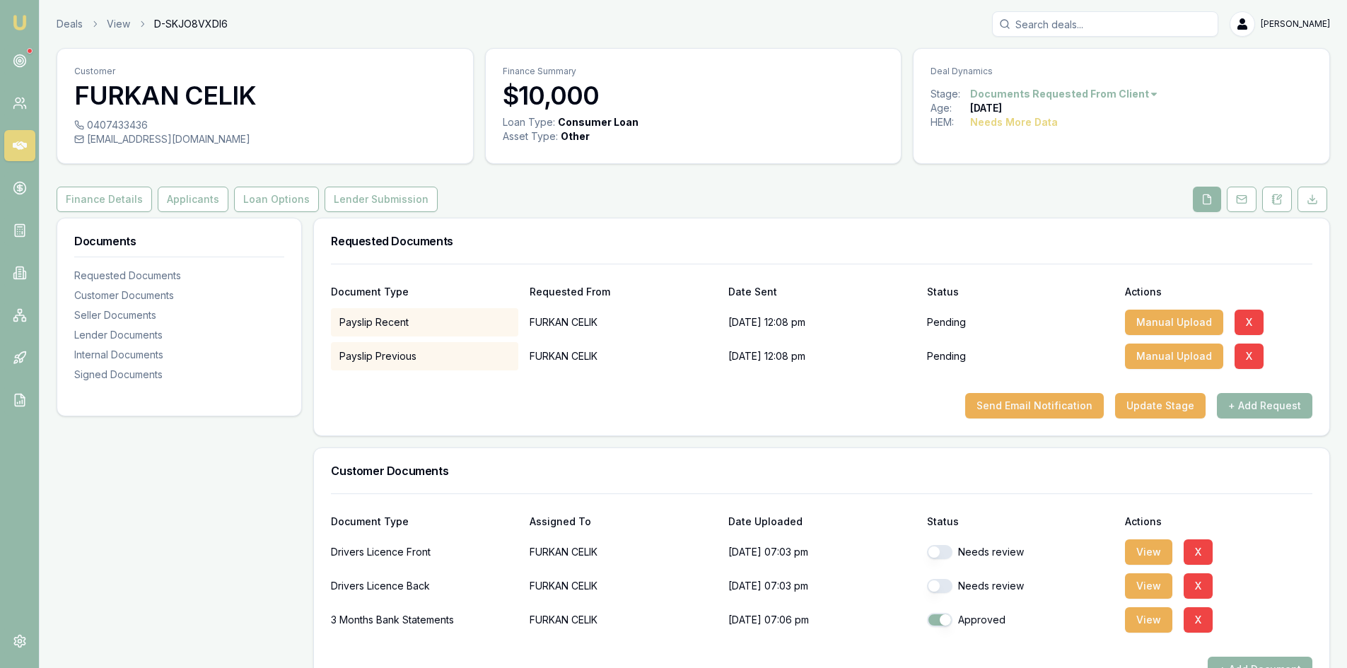
scroll to position [212, 0]
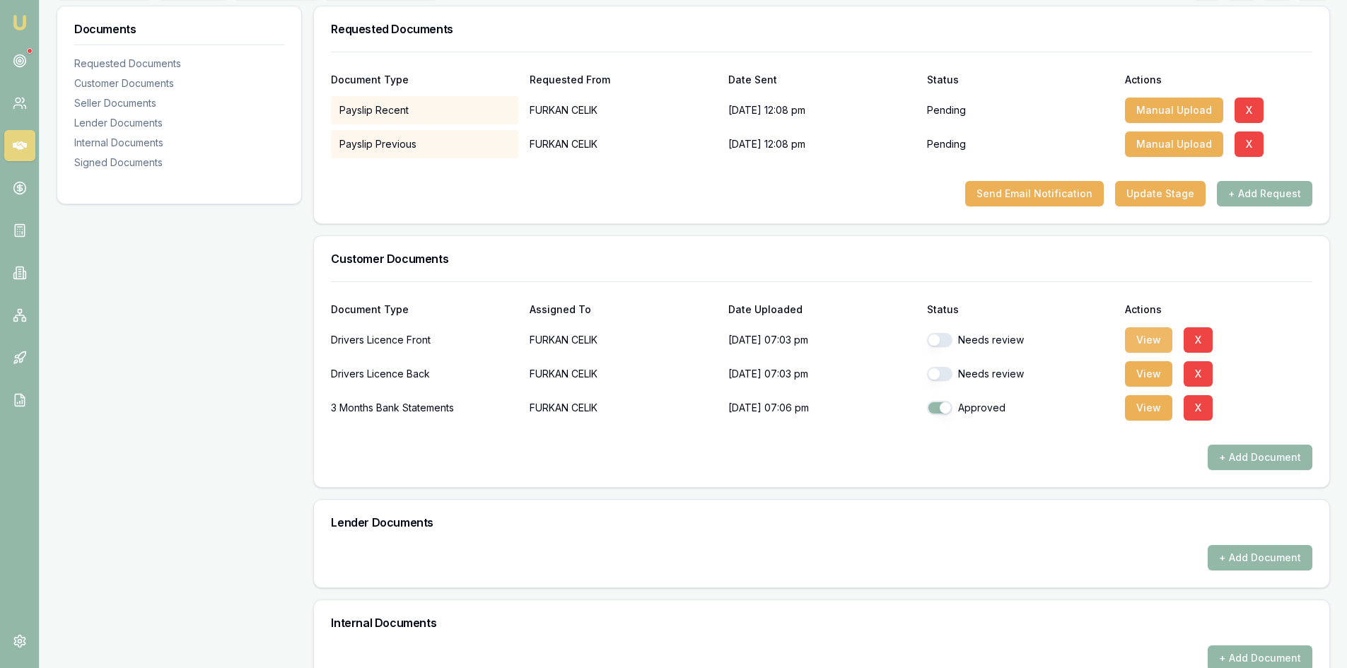
click at [1144, 339] on button "View" at bounding box center [1148, 339] width 47 height 25
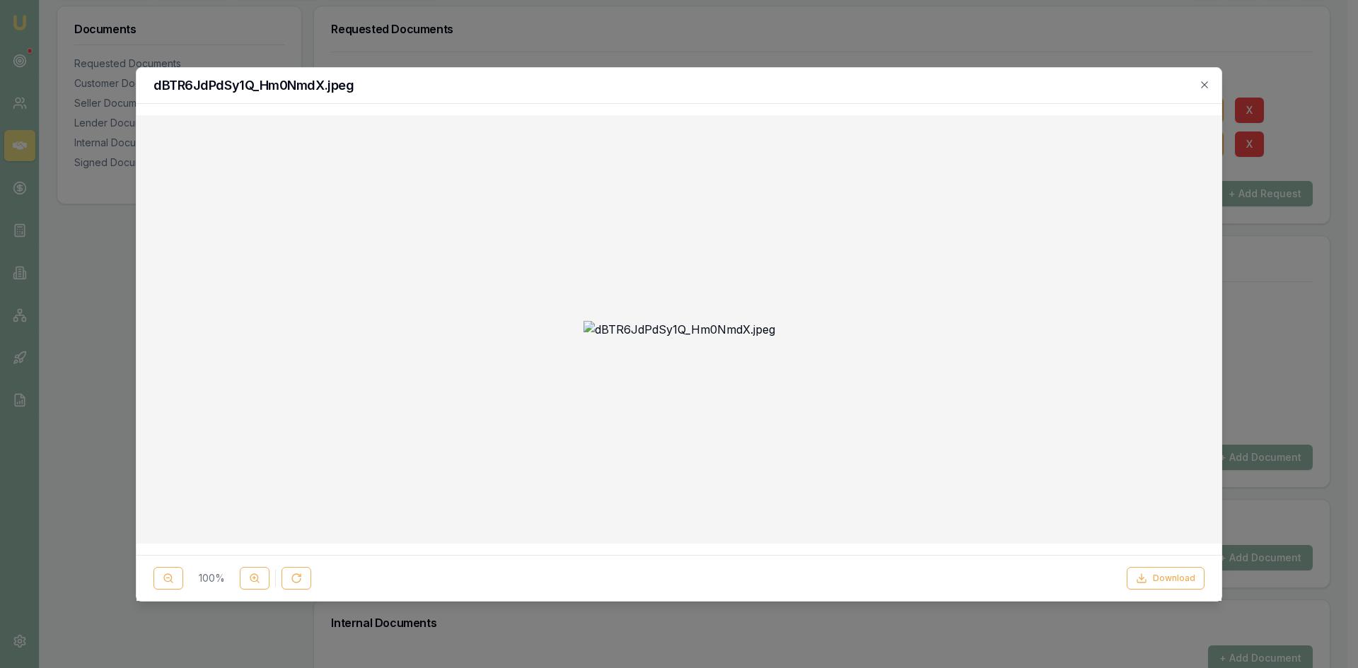
drag, startPoint x: 1211, startPoint y: 86, endPoint x: 1112, endPoint y: 107, distance: 101.8
click at [1211, 86] on div "dBTR6JdPdSy1Q_Hm0NmdX.jpeg" at bounding box center [678, 86] width 1085 height 36
click at [1197, 86] on h2 "dBTR6JdPdSy1Q_Hm0NmdX.jpeg" at bounding box center [678, 85] width 1051 height 13
click at [1202, 84] on icon "button" at bounding box center [1204, 84] width 11 height 11
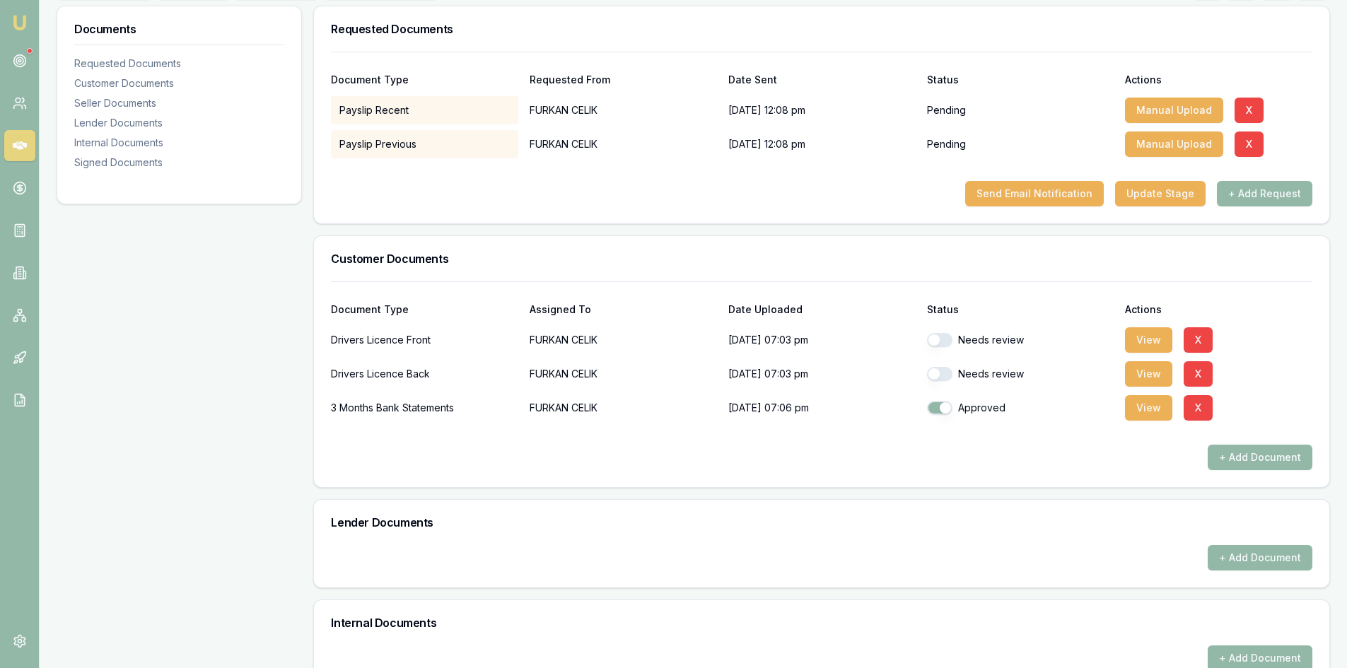
scroll to position [0, 0]
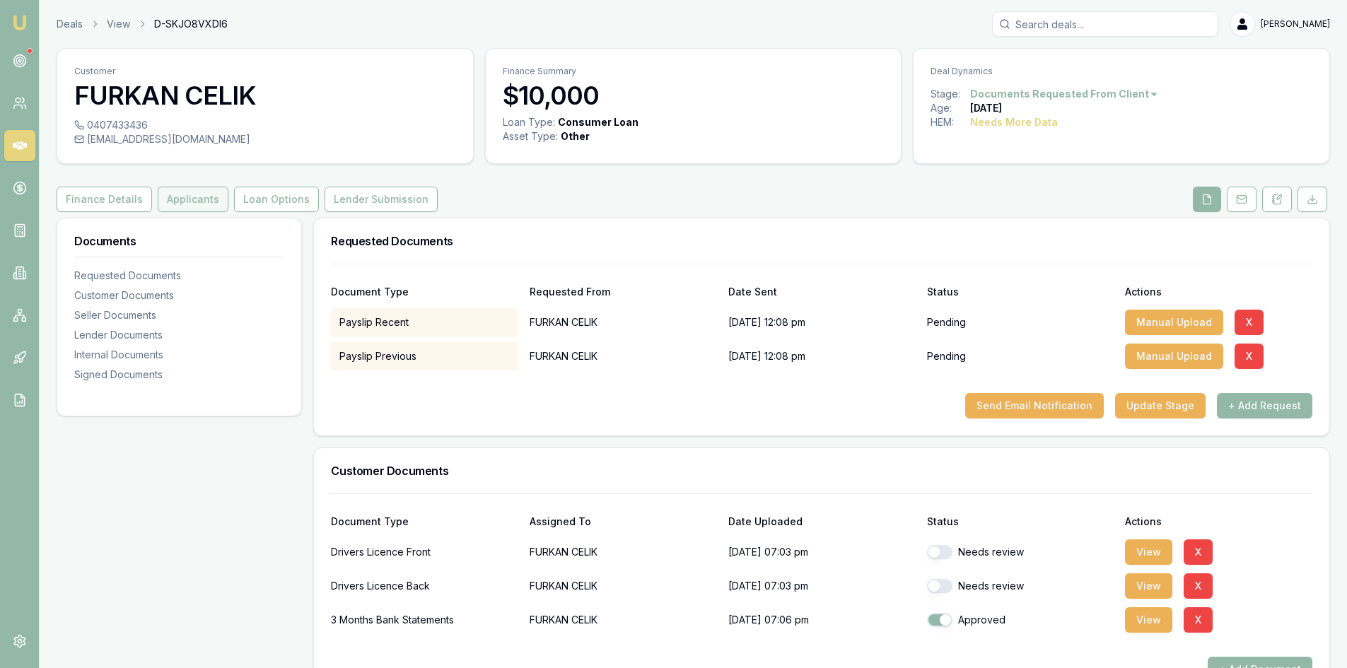
drag, startPoint x: 187, startPoint y: 199, endPoint x: 197, endPoint y: 199, distance: 9.2
click at [187, 199] on button "Applicants" at bounding box center [193, 199] width 71 height 25
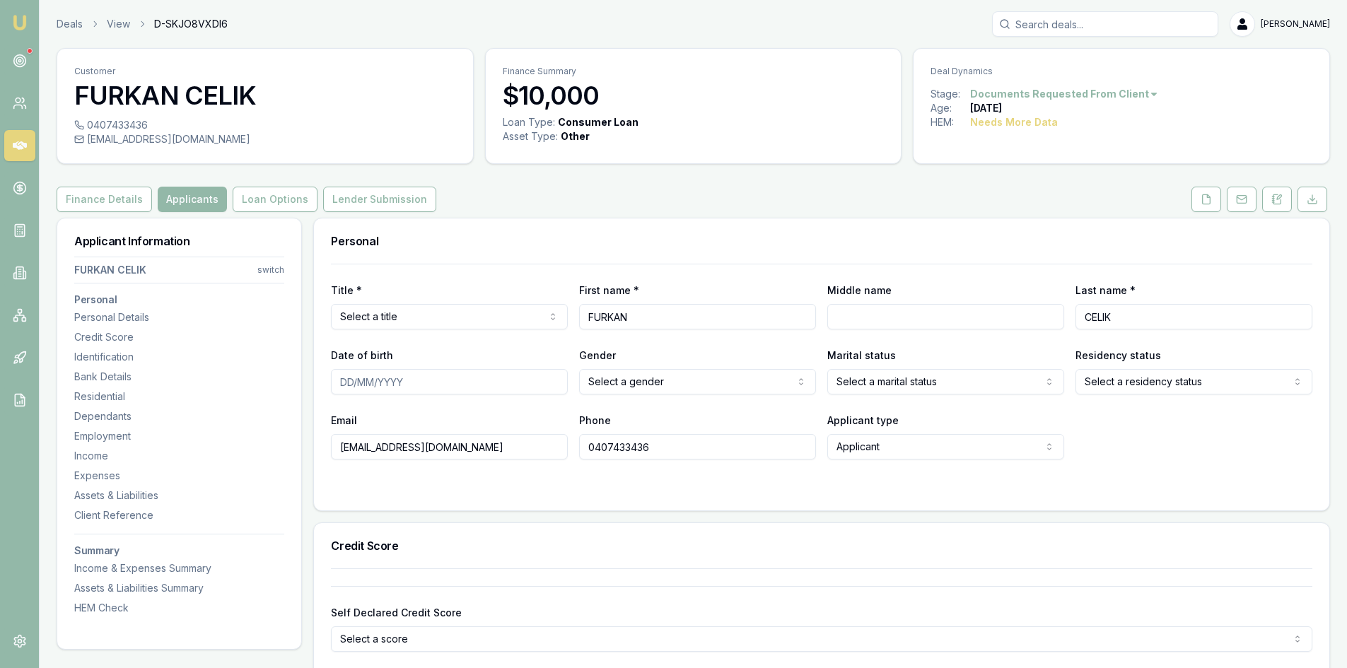
scroll to position [141, 0]
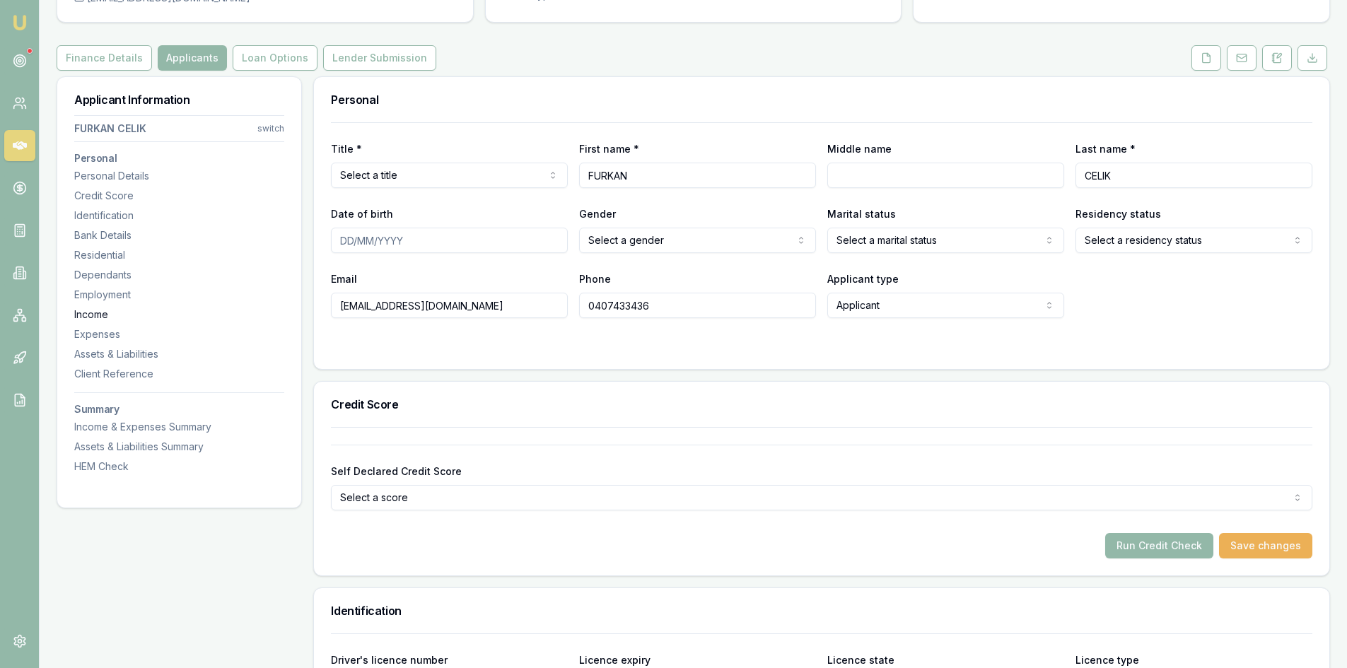
drag, startPoint x: 448, startPoint y: 310, endPoint x: 186, endPoint y: 315, distance: 262.4
click at [636, 305] on input "0407433436" at bounding box center [697, 305] width 237 height 25
paste input "tel"
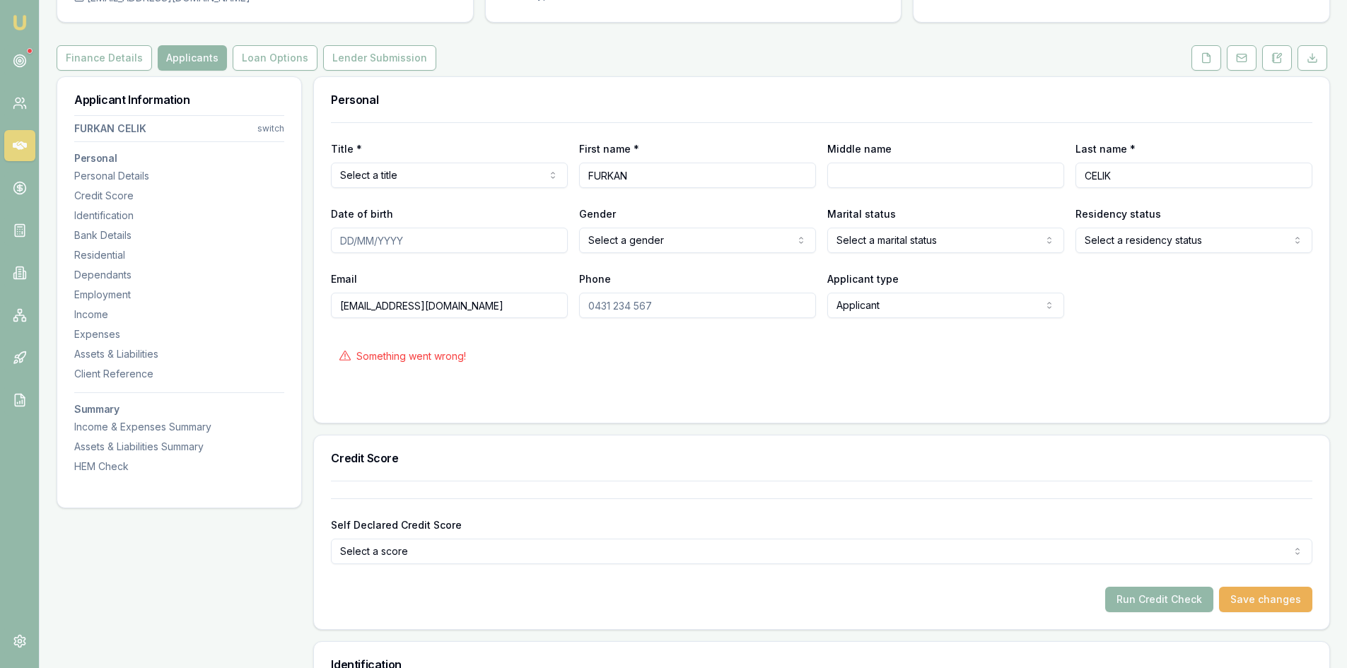
click at [646, 303] on input "Phone" at bounding box center [697, 305] width 237 height 25
click at [645, 303] on input "Phone" at bounding box center [697, 305] width 237 height 25
drag, startPoint x: 655, startPoint y: 305, endPoint x: 521, endPoint y: 305, distance: 133.7
click at [521, 305] on div "Email [EMAIL_ADDRESS][DOMAIN_NAME] Phone Applicant type Applicant Applicant Non…" at bounding box center [822, 294] width 982 height 48
drag, startPoint x: 591, startPoint y: 306, endPoint x: 659, endPoint y: 308, distance: 68.0
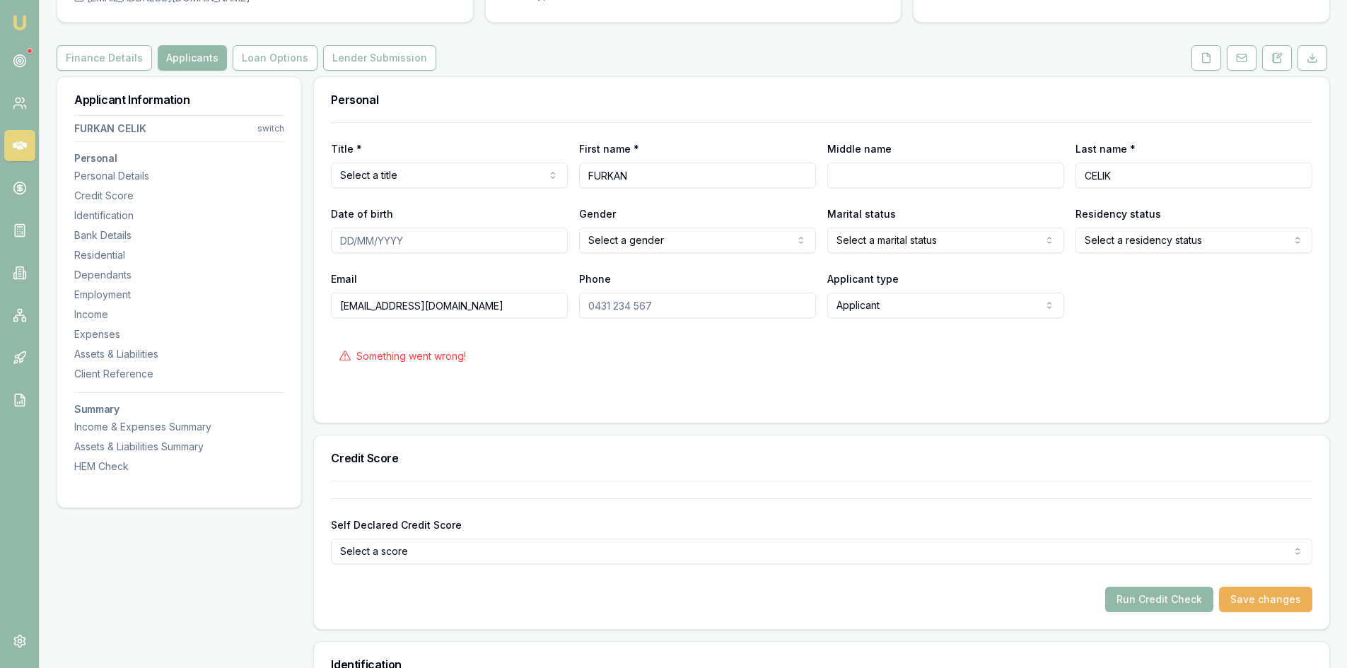
click at [659, 308] on input "Phone" at bounding box center [697, 305] width 237 height 25
click at [655, 307] on input "Phone" at bounding box center [697, 305] width 237 height 25
